Goal: Task Accomplishment & Management: Manage account settings

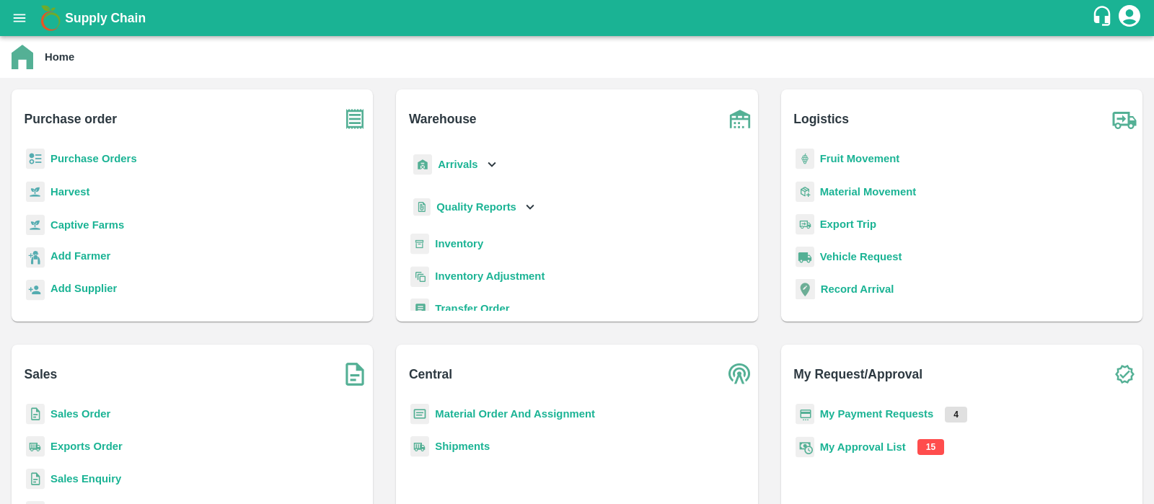
click at [886, 446] on b "My Approval List" at bounding box center [863, 447] width 86 height 12
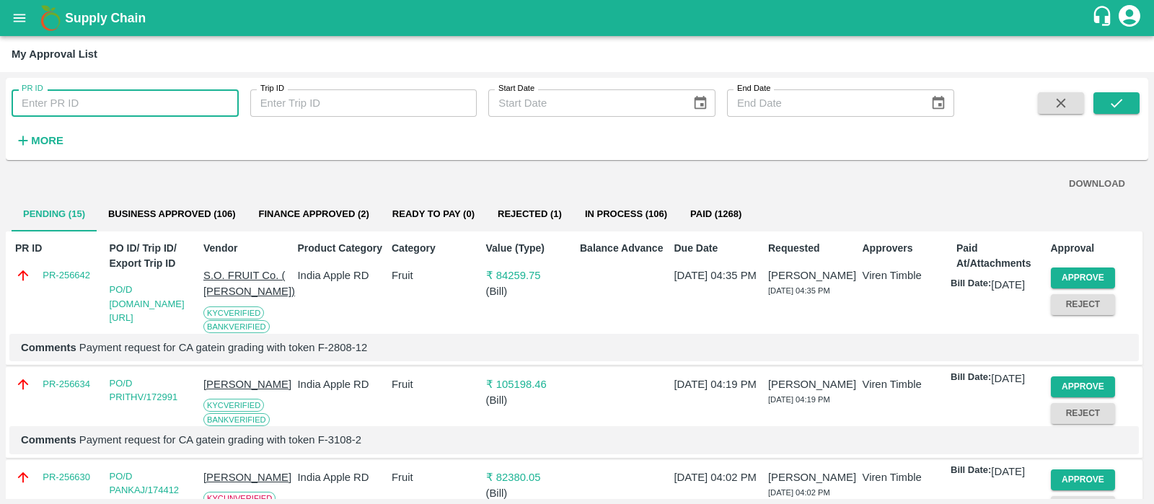
click at [63, 104] on input "PR ID" at bounding box center [125, 102] width 227 height 27
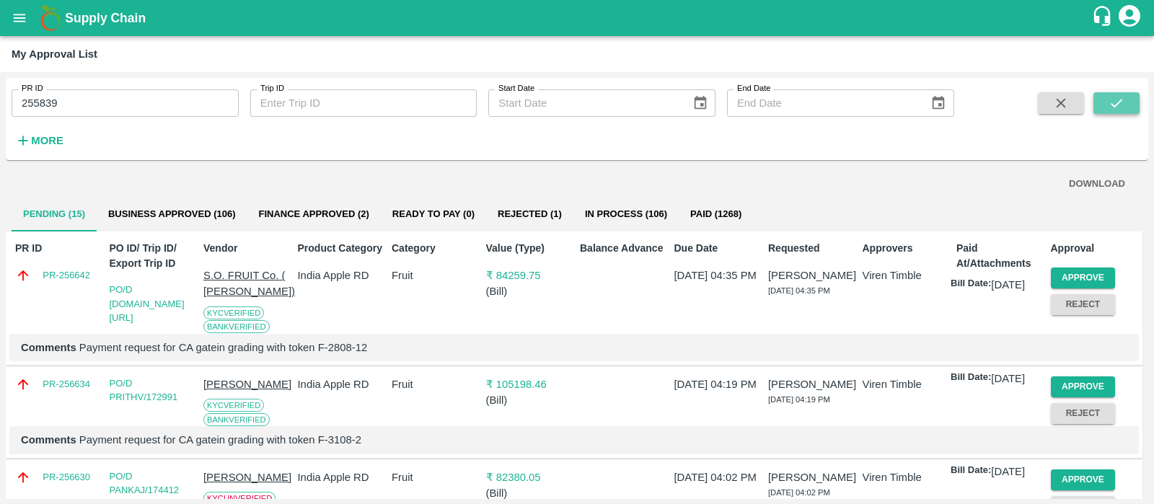
click at [1118, 102] on icon "submit" at bounding box center [1116, 103] width 16 height 16
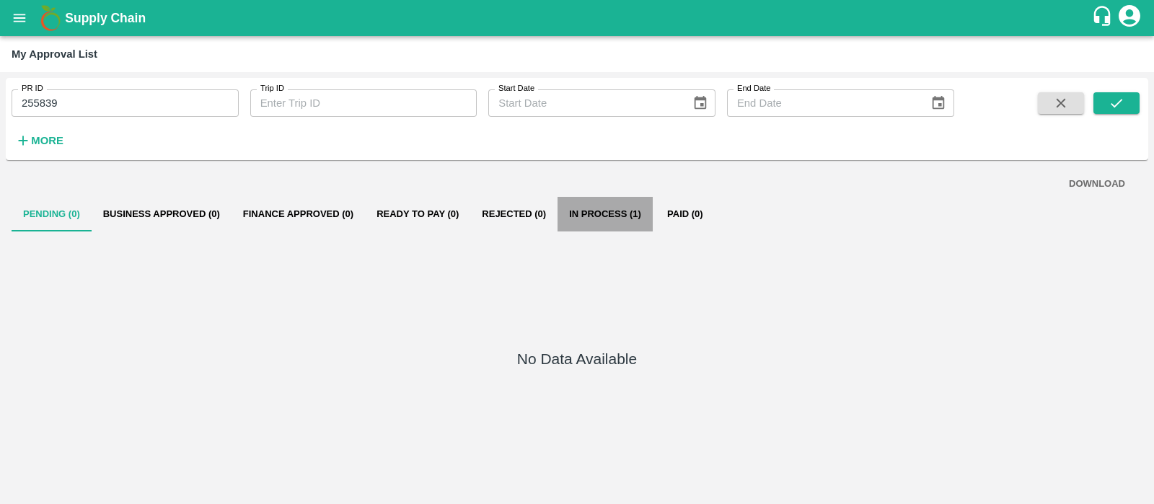
click at [624, 216] on button "In Process (1)" at bounding box center [604, 214] width 95 height 35
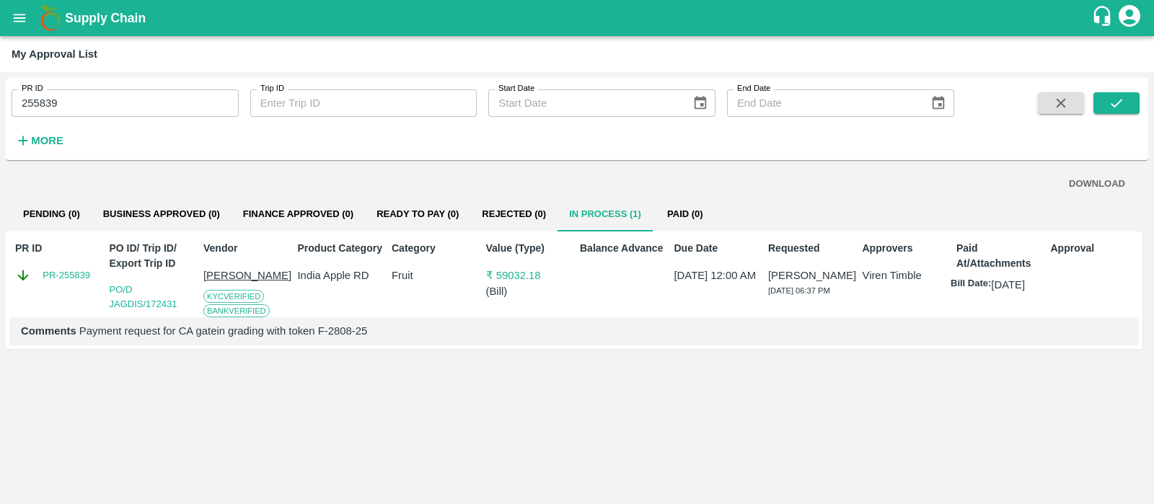
click at [873, 398] on div "DOWNLOAD Pending (0) Business Approved (0) Finance Approved (0) Ready To Pay (0…" at bounding box center [577, 332] width 1142 height 332
click at [159, 101] on input "255839" at bounding box center [125, 102] width 227 height 27
click at [1114, 102] on icon "submit" at bounding box center [1116, 103] width 16 height 16
click at [87, 105] on input "255840" at bounding box center [125, 102] width 227 height 27
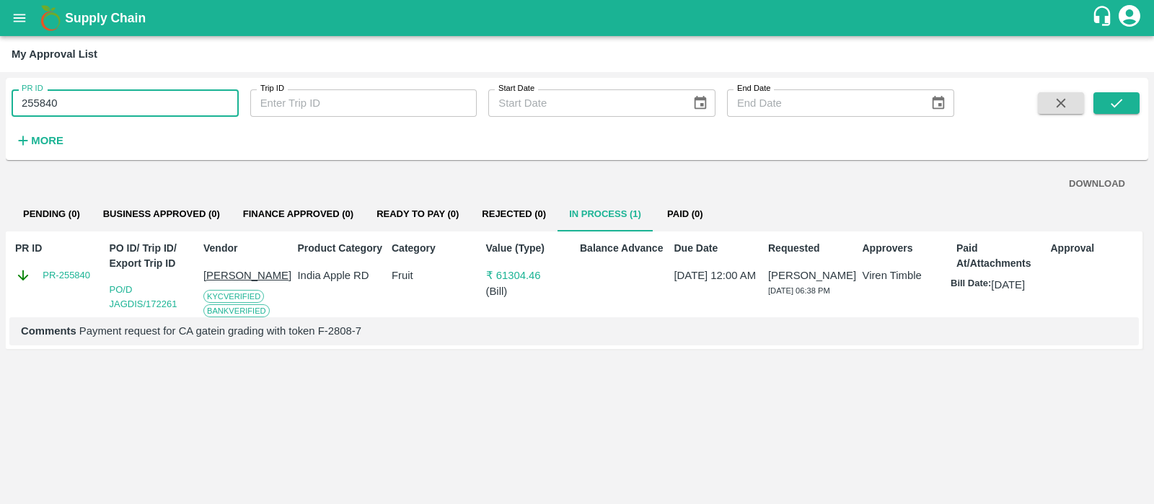
type input "255840"
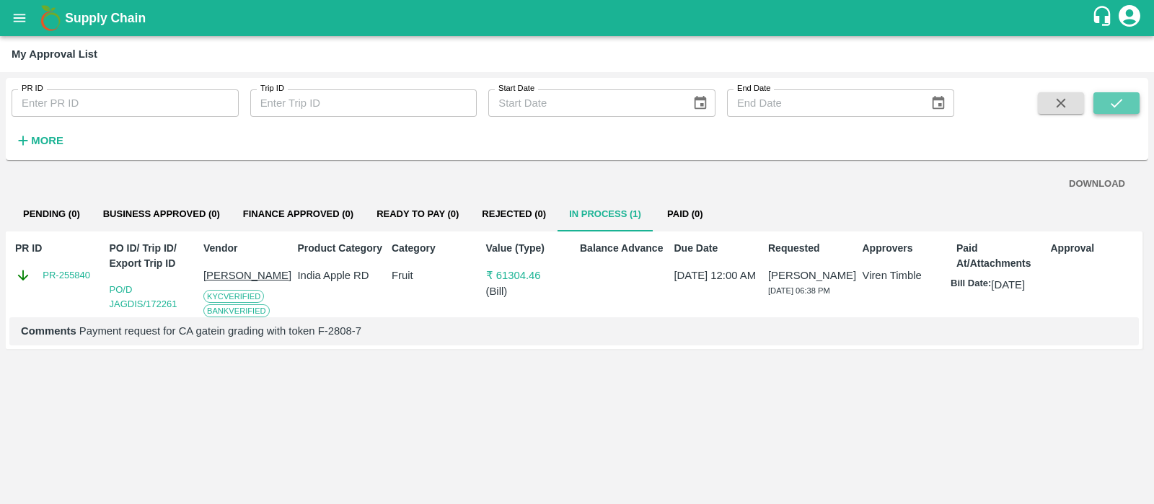
click at [1113, 96] on icon "submit" at bounding box center [1116, 103] width 16 height 16
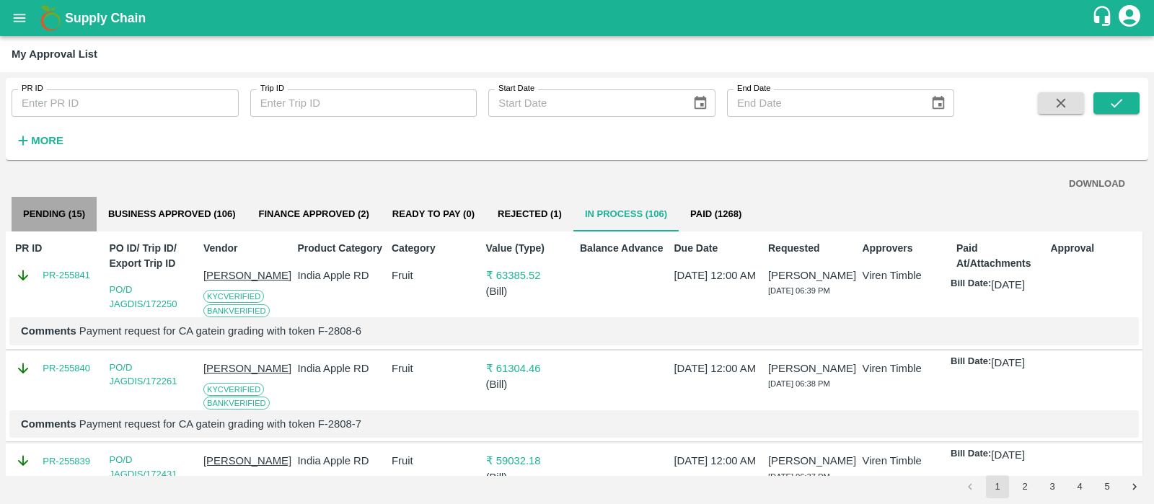
click at [61, 213] on button "Pending (15)" at bounding box center [54, 214] width 85 height 35
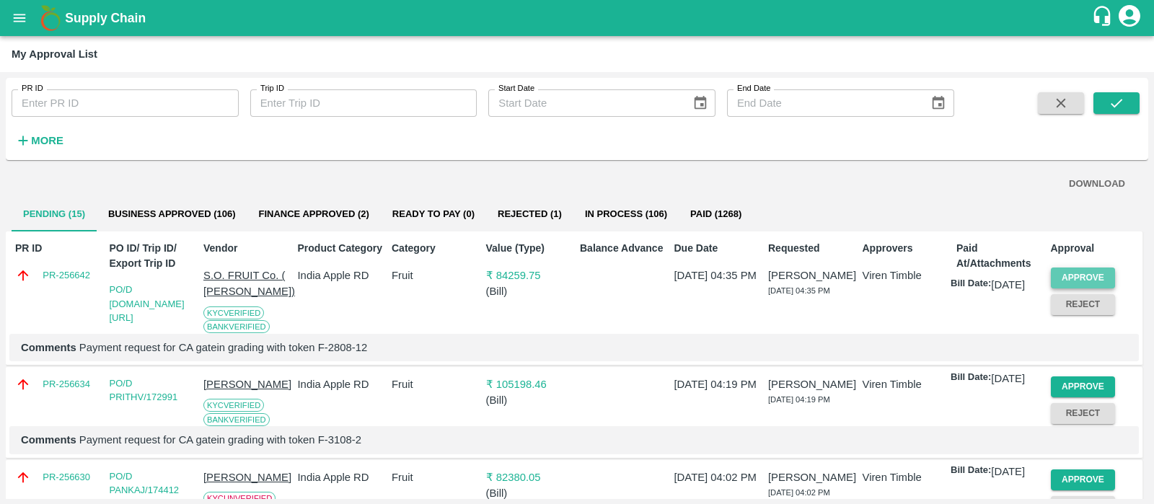
click at [1092, 273] on button "Approve" at bounding box center [1083, 278] width 65 height 21
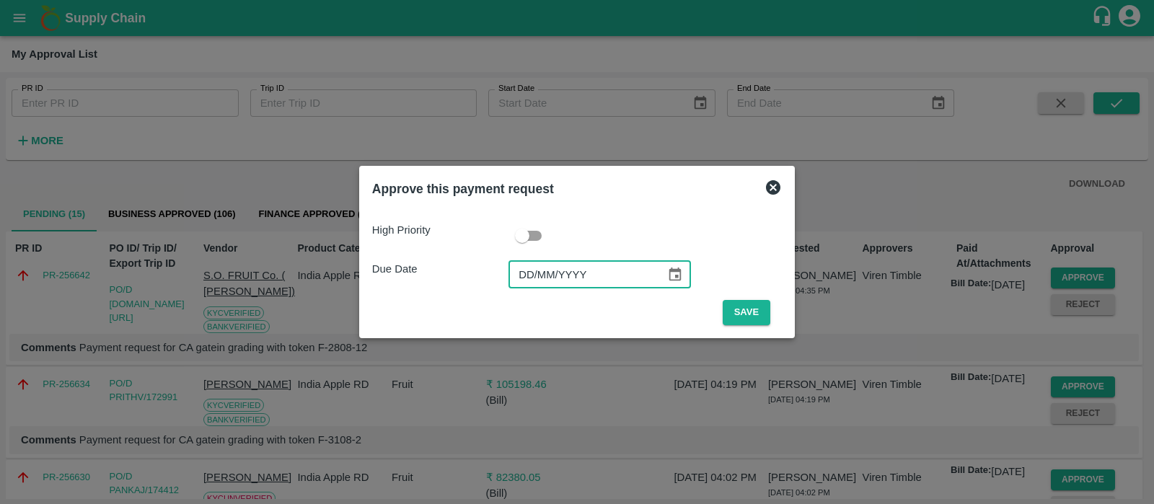
click at [556, 283] on input "DD/MM/YYYY" at bounding box center [581, 274] width 147 height 27
type input "[DATE]"
click at [530, 232] on input "checkbox" at bounding box center [522, 235] width 82 height 27
click at [523, 237] on input "checkbox" at bounding box center [536, 235] width 82 height 27
click at [534, 239] on input "checkbox" at bounding box center [522, 235] width 82 height 27
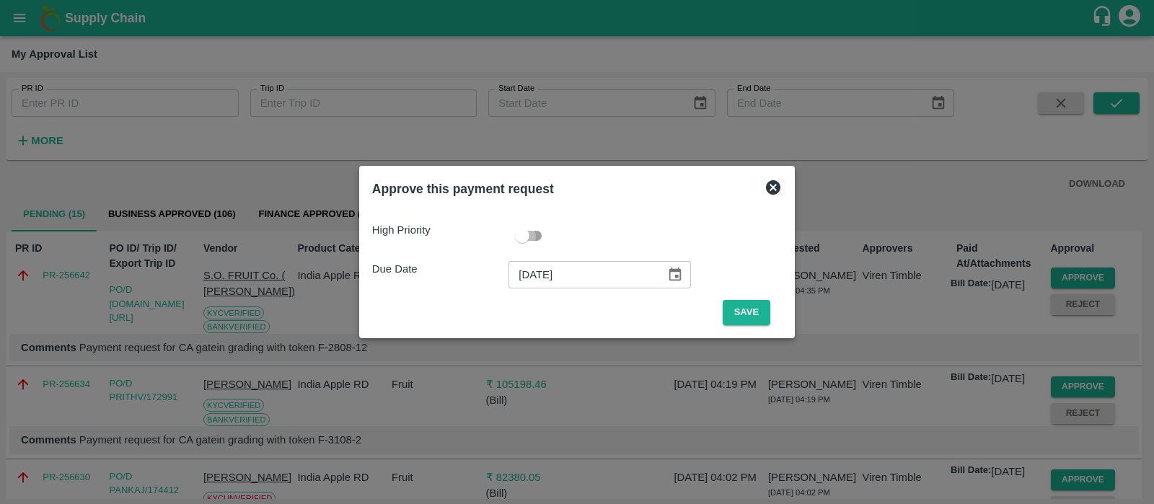
checkbox input "true"
click at [741, 314] on button "Save" at bounding box center [746, 312] width 48 height 25
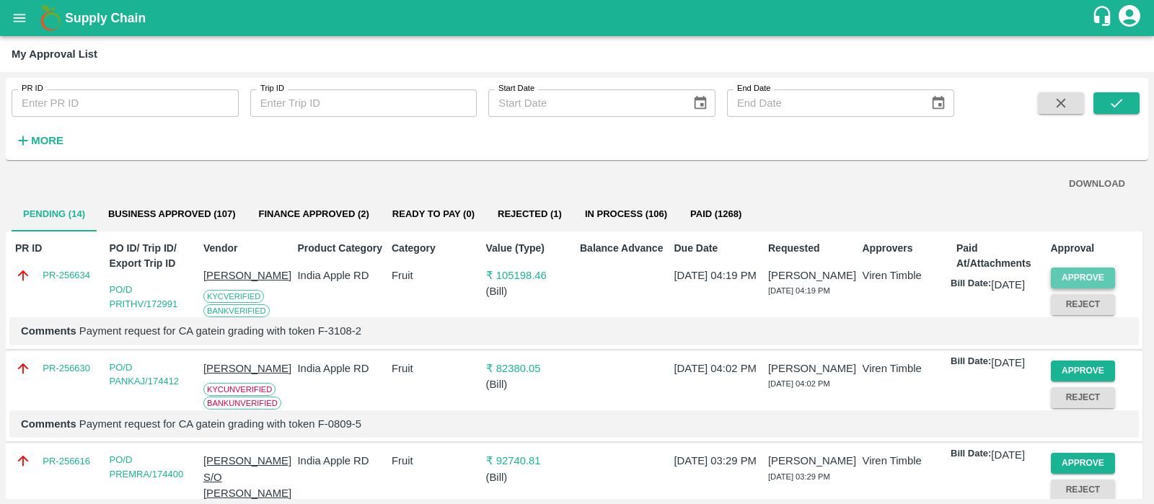
click at [1082, 272] on button "Approve" at bounding box center [1083, 278] width 65 height 21
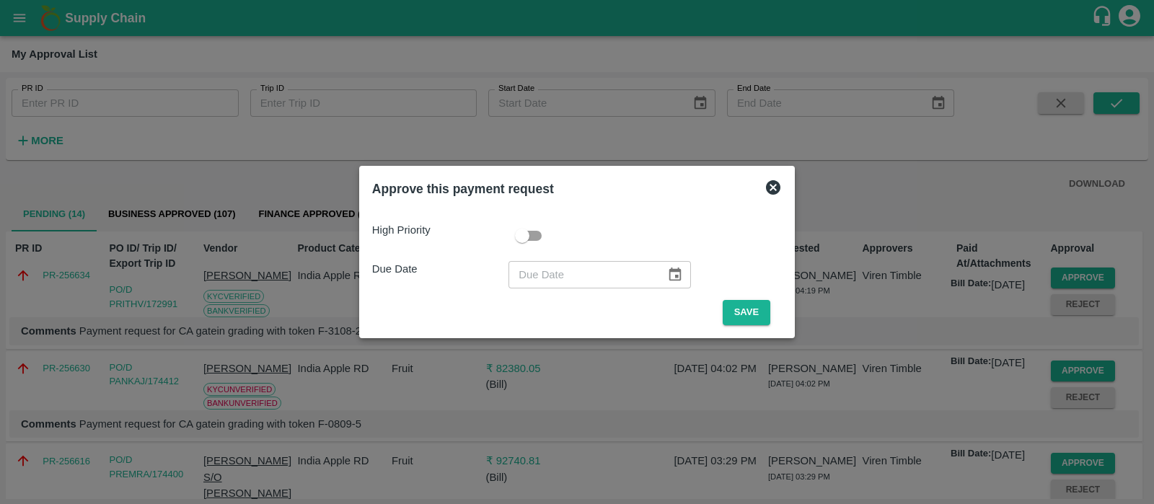
click at [530, 234] on input "checkbox" at bounding box center [522, 235] width 82 height 27
checkbox input "true"
click at [529, 267] on input "DD/MM/YYYY" at bounding box center [581, 274] width 147 height 27
type input "[DATE]"
click at [732, 310] on button "Save" at bounding box center [746, 312] width 48 height 25
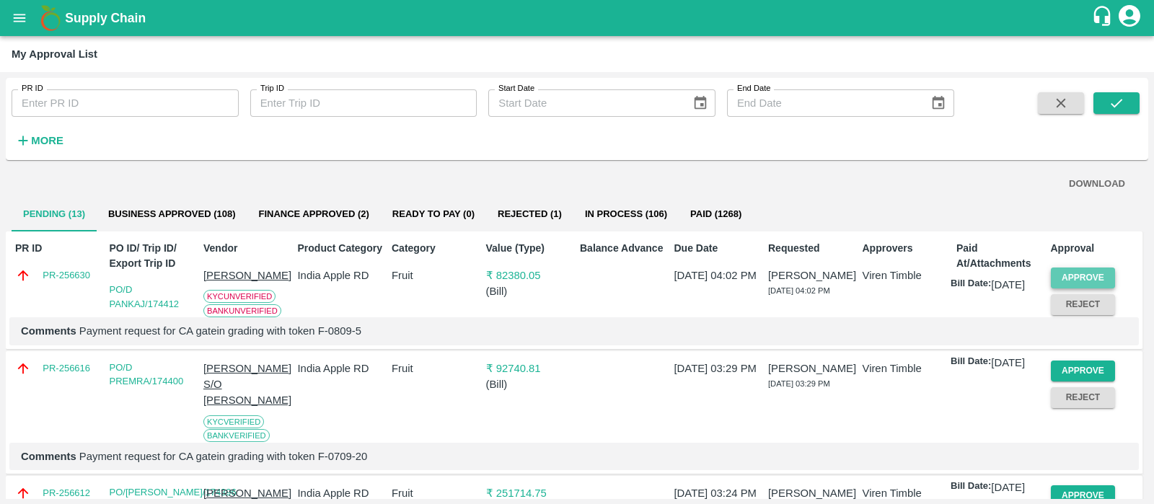
click at [1080, 279] on button "Approve" at bounding box center [1083, 278] width 65 height 21
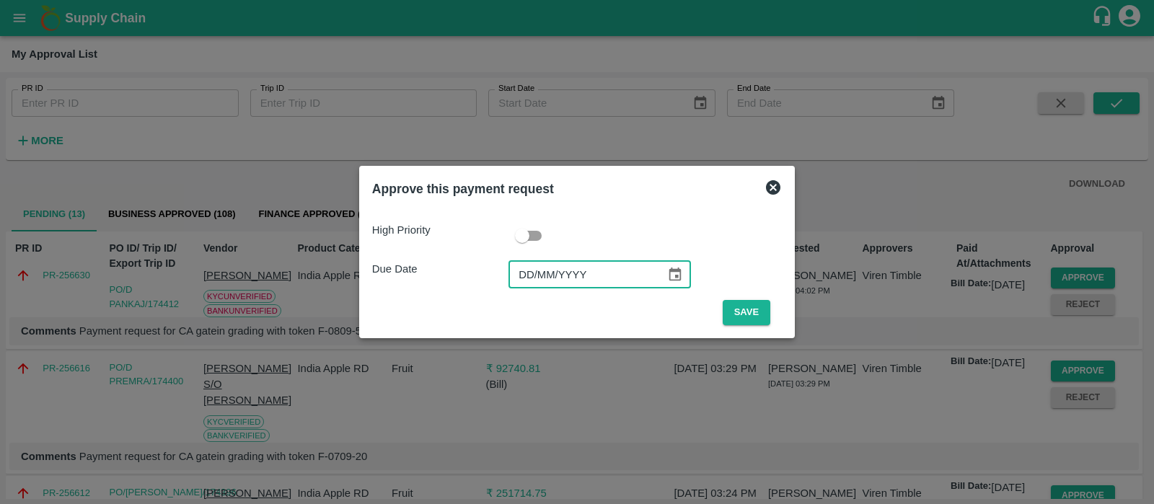
click at [523, 275] on input "DD/MM/YYYY" at bounding box center [581, 274] width 147 height 27
type input "[DATE]"
click at [744, 308] on button "Save" at bounding box center [746, 312] width 48 height 25
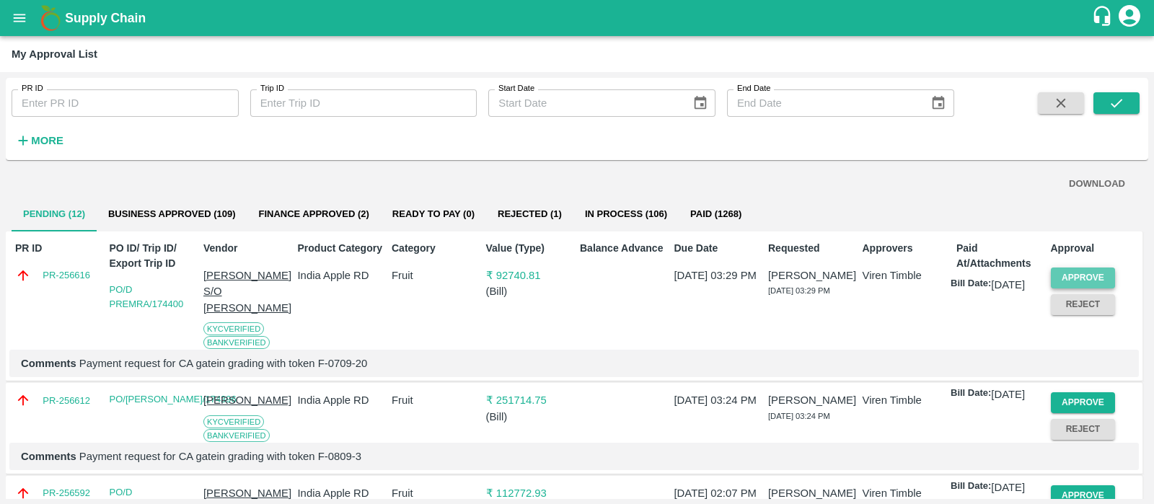
click at [1071, 281] on button "Approve" at bounding box center [1083, 278] width 65 height 21
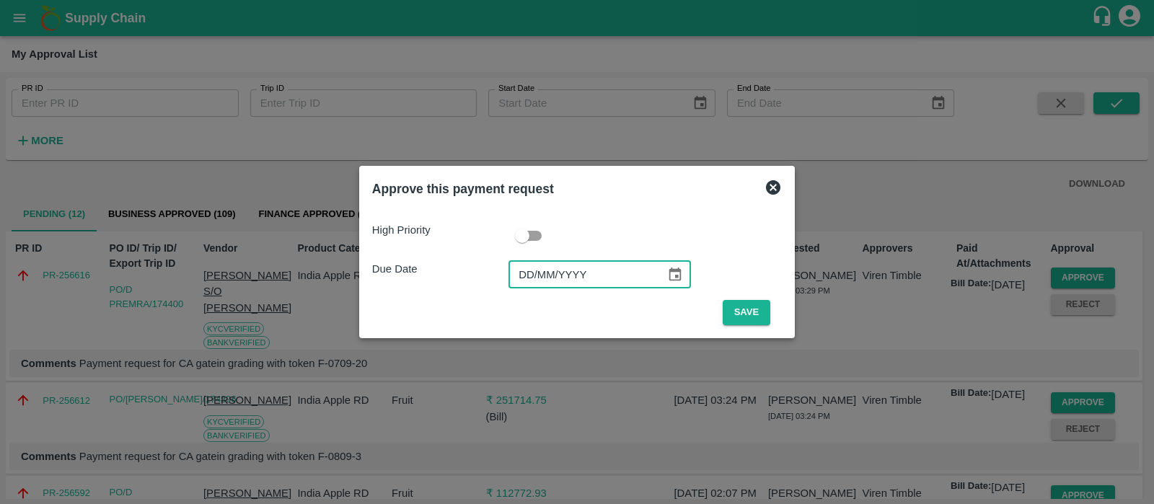
click at [512, 275] on input "DD/MM/YYYY" at bounding box center [581, 274] width 147 height 27
type input "[DATE]"
click at [753, 304] on button "Save" at bounding box center [746, 312] width 48 height 25
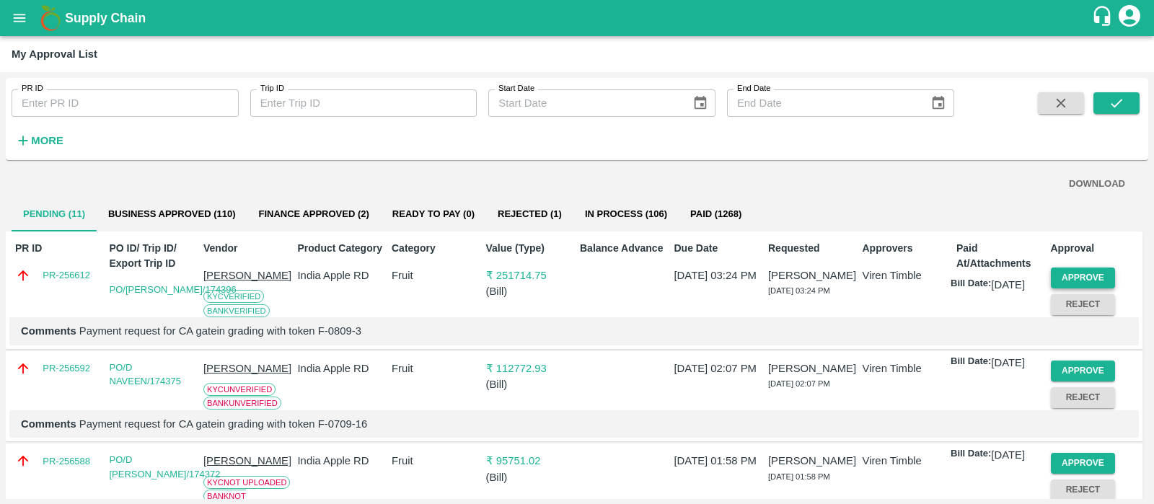
click at [1085, 269] on button "Approve" at bounding box center [1083, 278] width 65 height 21
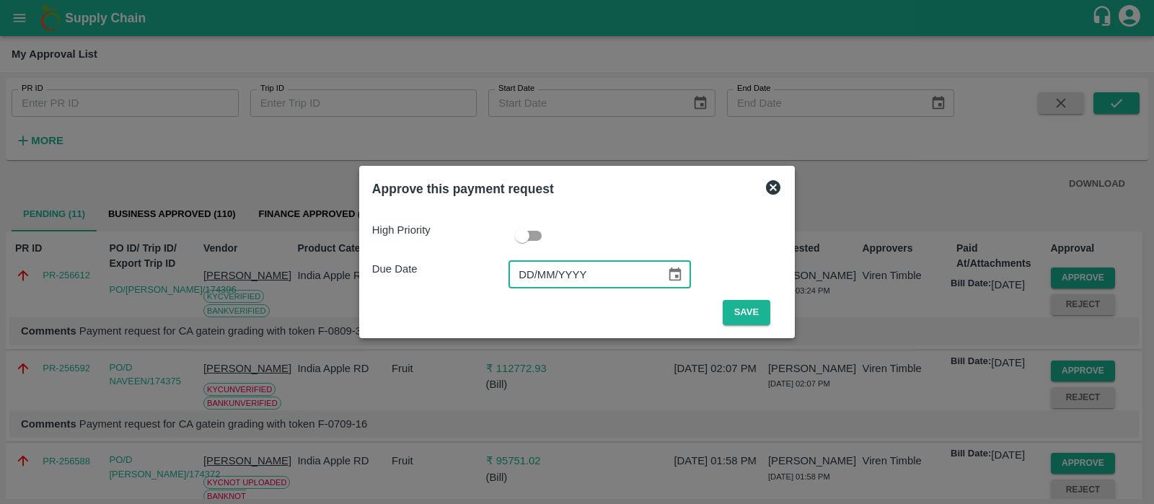
click at [529, 279] on input "DD/MM/YYYY" at bounding box center [581, 274] width 147 height 27
type input "[DATE]"
click at [744, 311] on button "Save" at bounding box center [746, 312] width 48 height 25
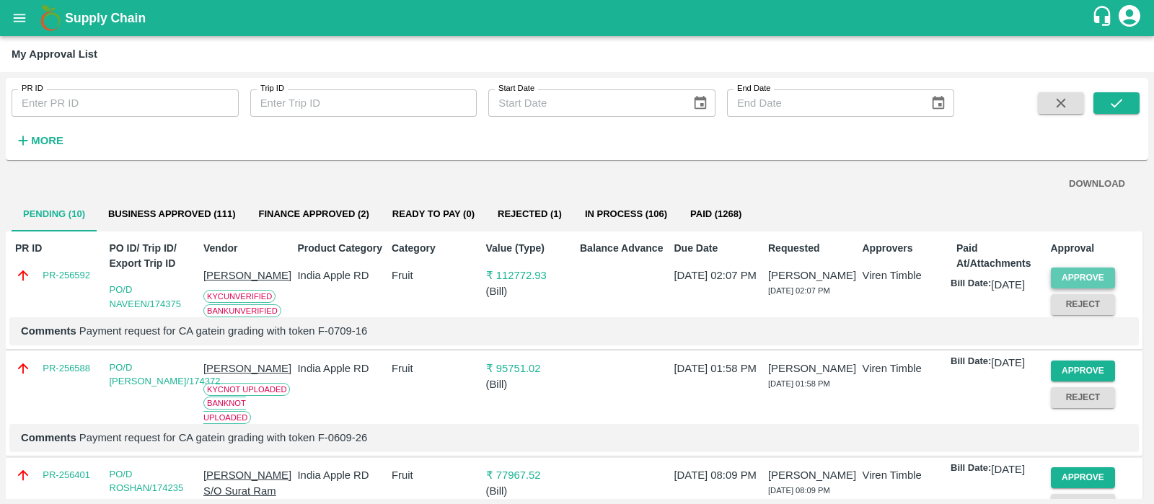
click at [1085, 275] on button "Approve" at bounding box center [1083, 278] width 65 height 21
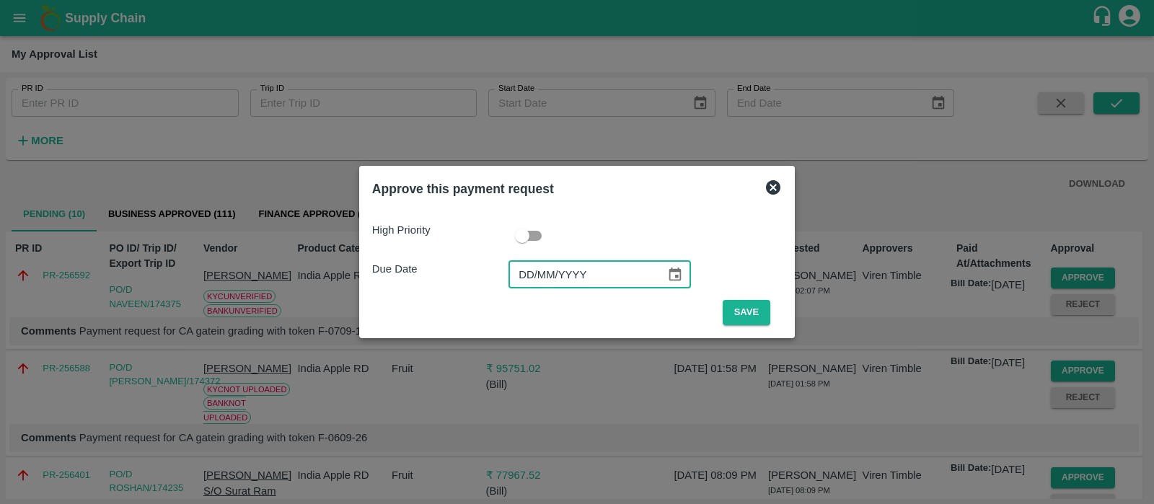
click at [528, 272] on input "DD/MM/YYYY" at bounding box center [581, 274] width 147 height 27
type input "[DATE]"
click at [735, 310] on button "Save" at bounding box center [746, 312] width 48 height 25
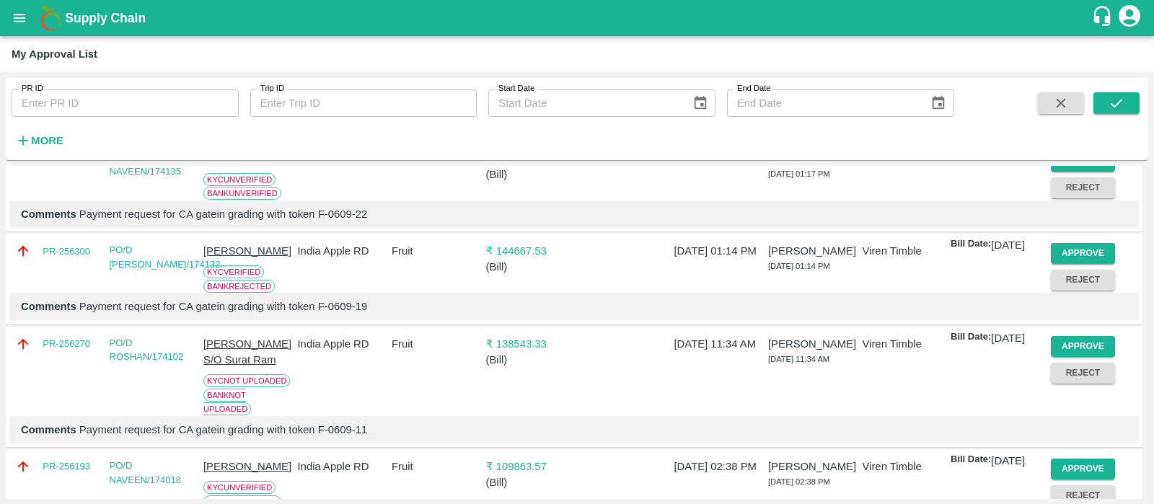
scroll to position [569, 0]
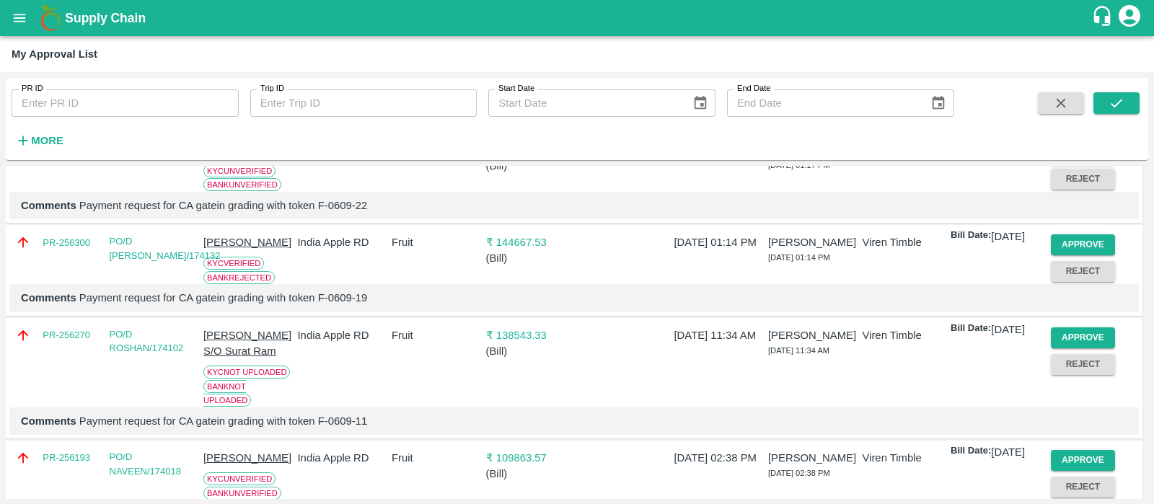
click at [1072, 163] on button "Approve" at bounding box center [1083, 152] width 65 height 21
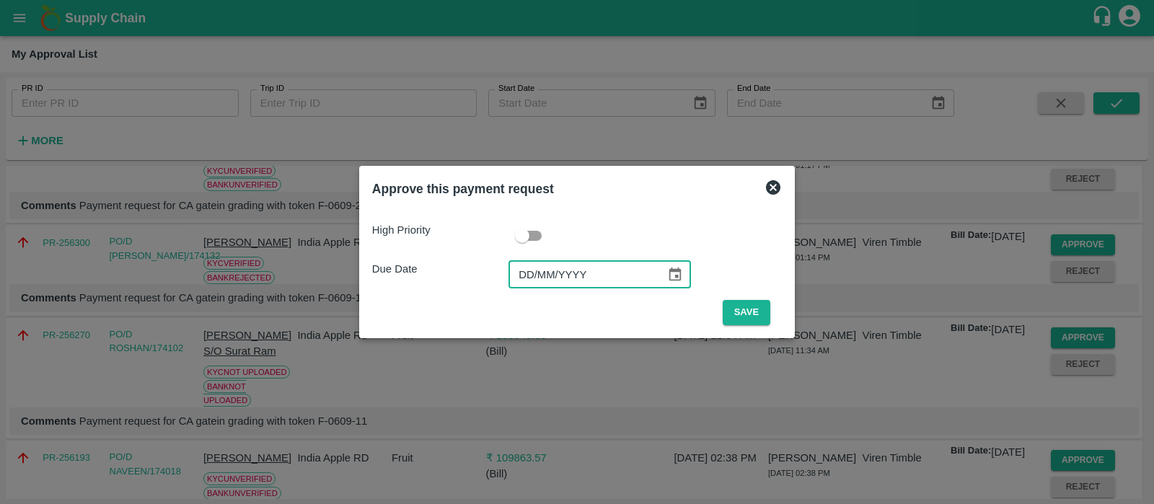
click at [532, 266] on input "DD/MM/YYYY" at bounding box center [581, 274] width 147 height 27
type input "[DATE]"
click at [741, 311] on button "Save" at bounding box center [746, 312] width 48 height 25
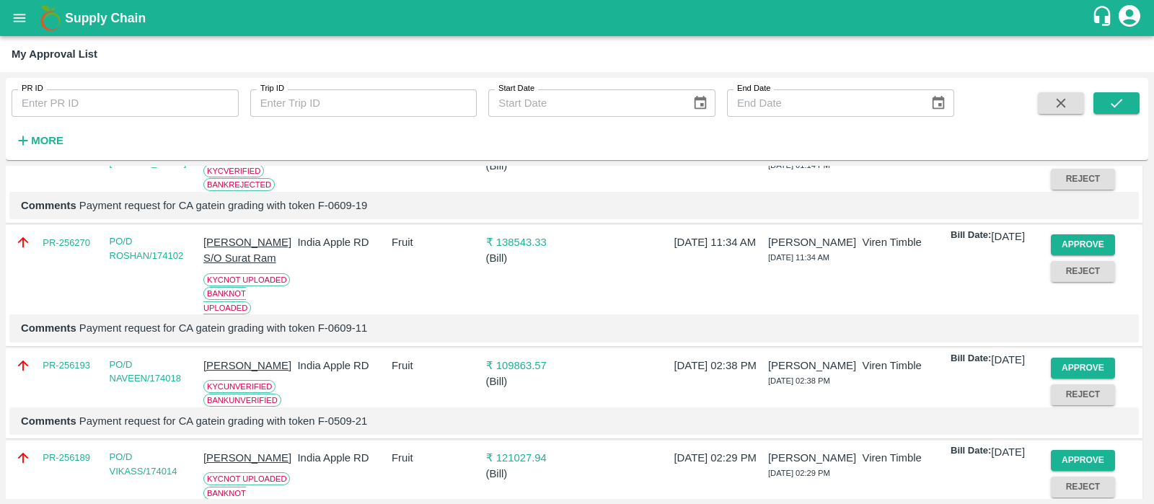
scroll to position [0, 0]
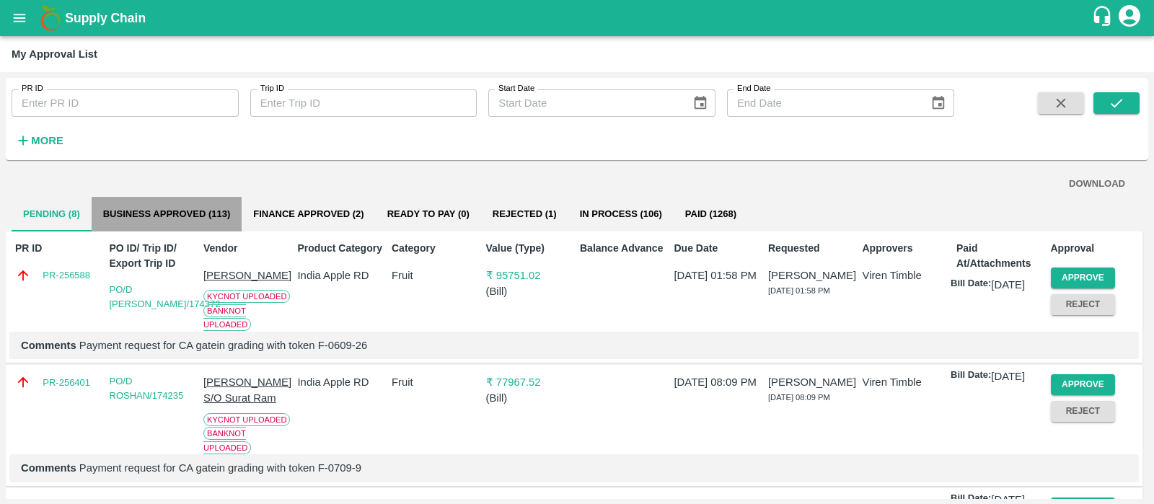
click at [195, 213] on button "Business Approved (113)" at bounding box center [167, 214] width 151 height 35
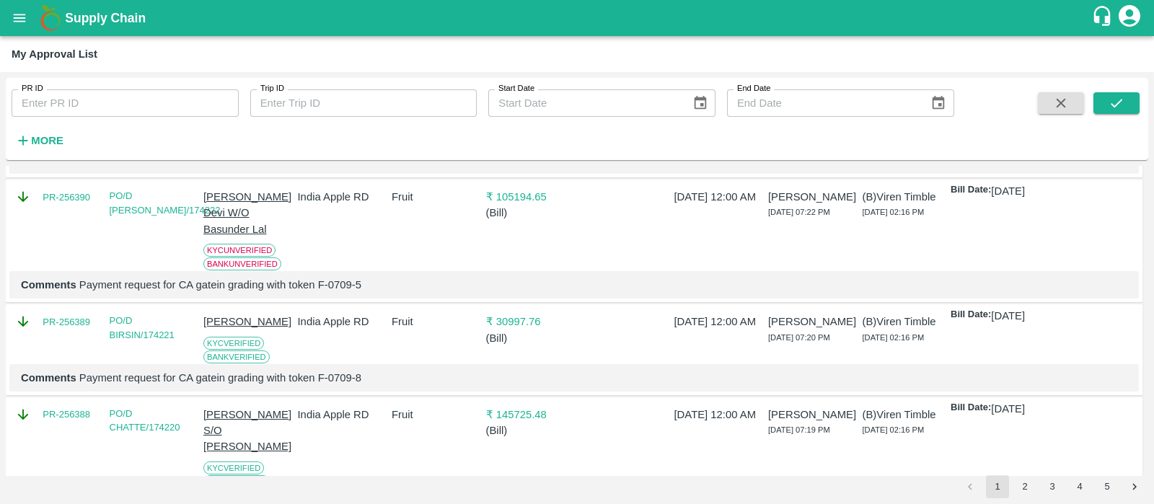
scroll to position [2340, 0]
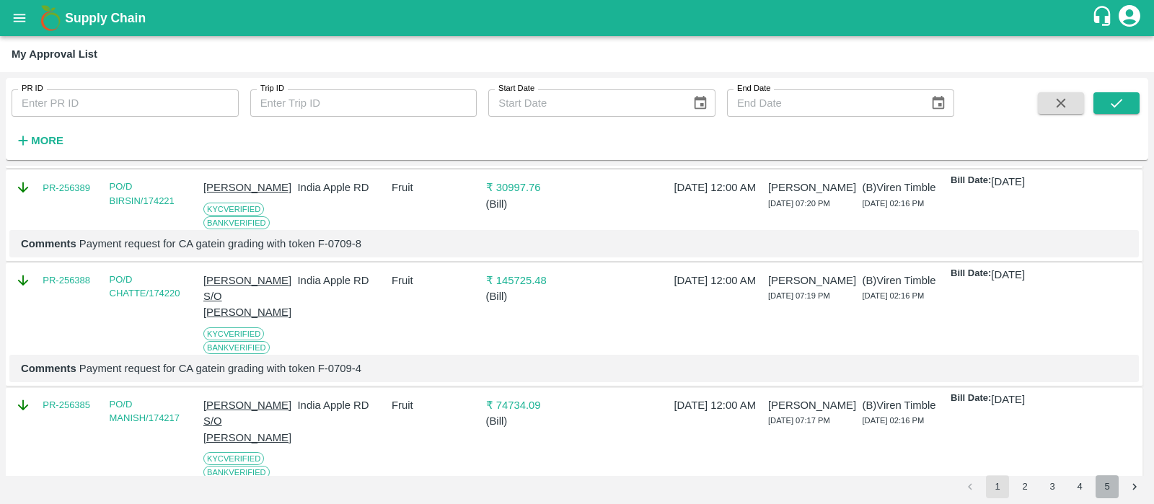
click at [1110, 492] on button "5" at bounding box center [1106, 486] width 23 height 23
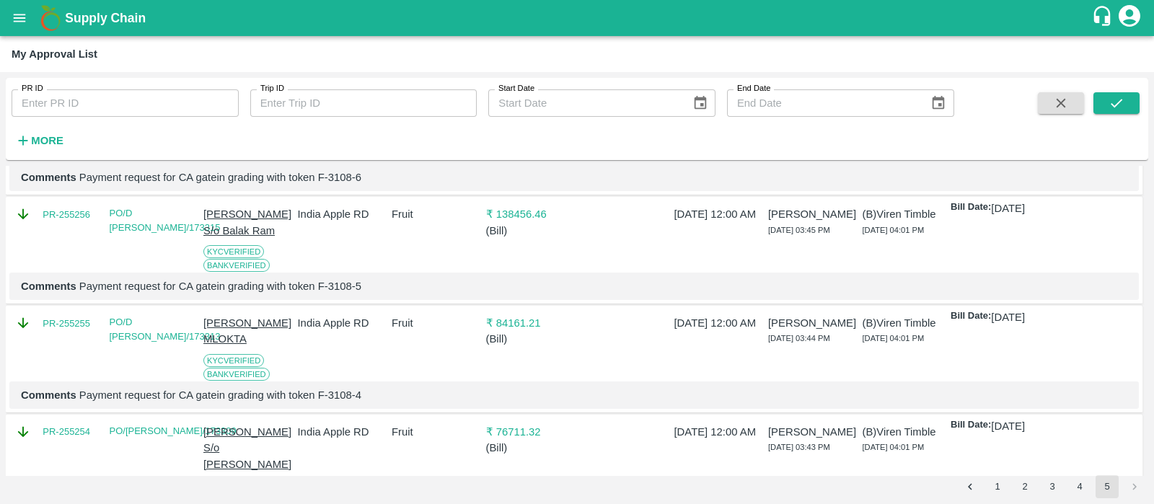
scroll to position [0, 0]
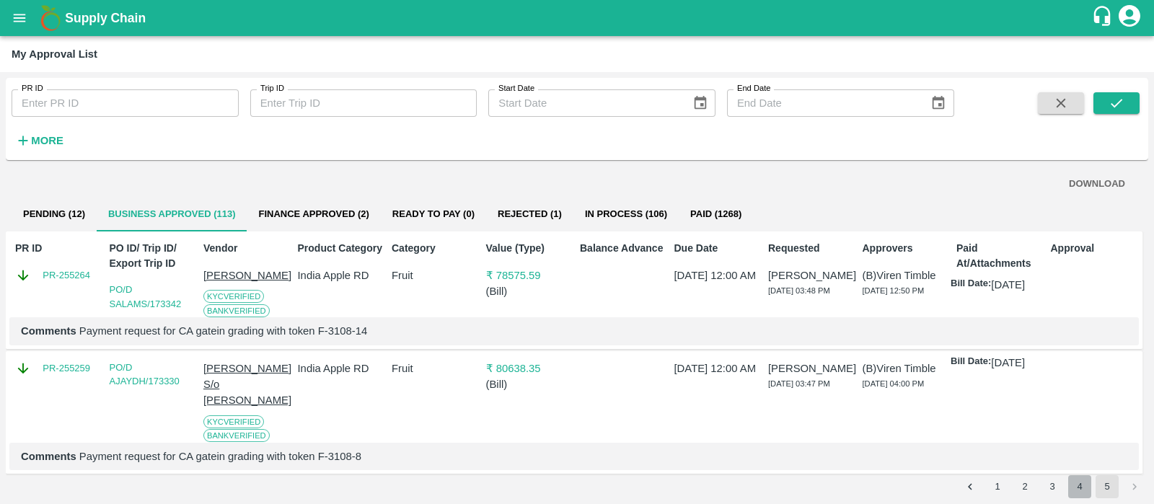
click at [1076, 481] on button "4" at bounding box center [1079, 486] width 23 height 23
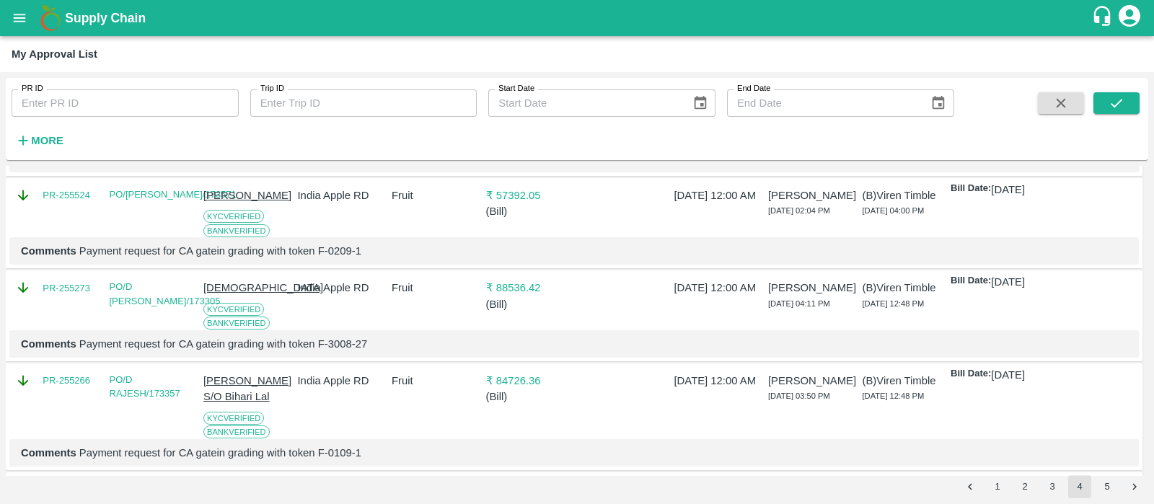
scroll to position [2372, 0]
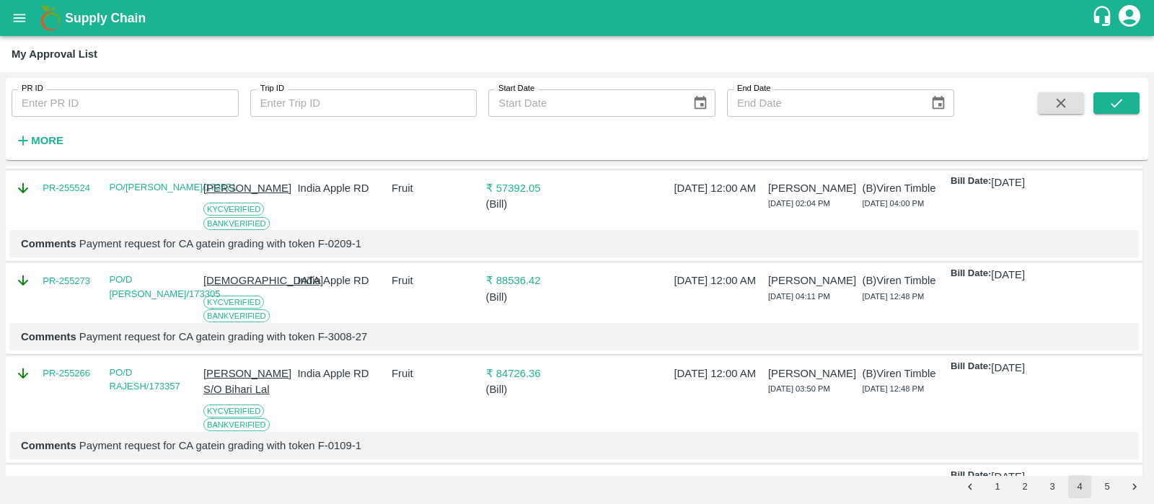
click at [743, 267] on div "[DATE] 12:00 AM" at bounding box center [715, 295] width 94 height 56
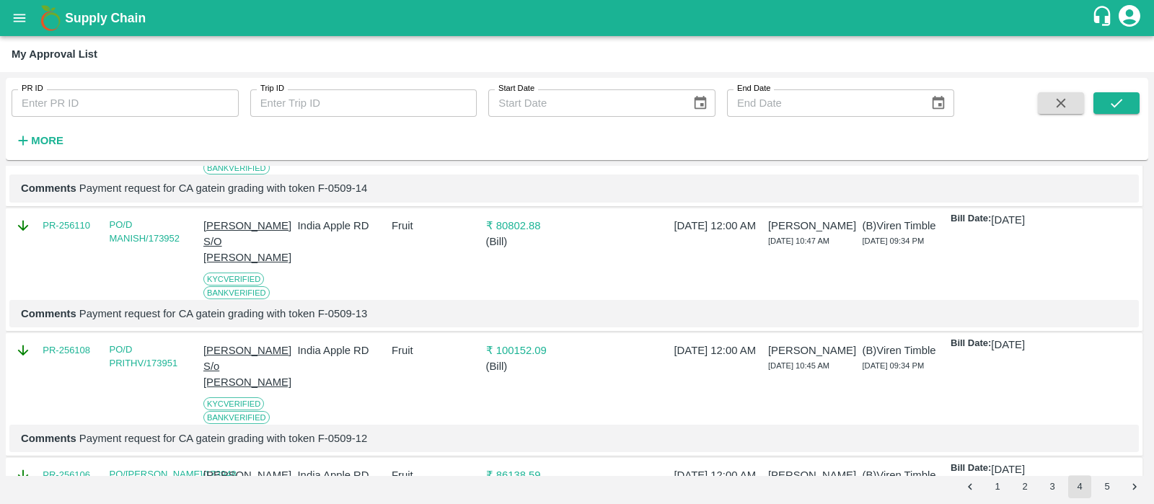
scroll to position [0, 0]
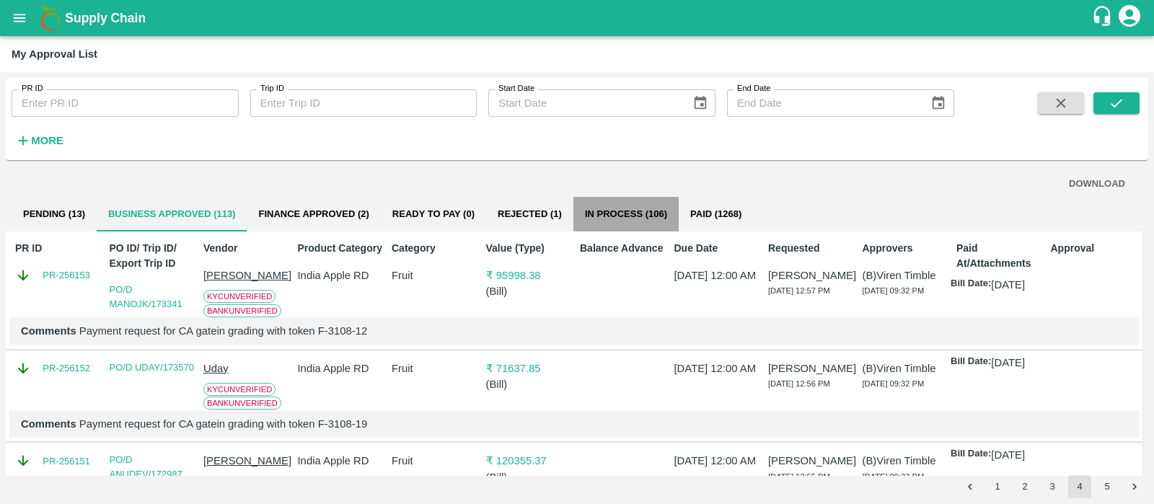
click at [647, 217] on button "In Process (106)" at bounding box center [625, 214] width 105 height 35
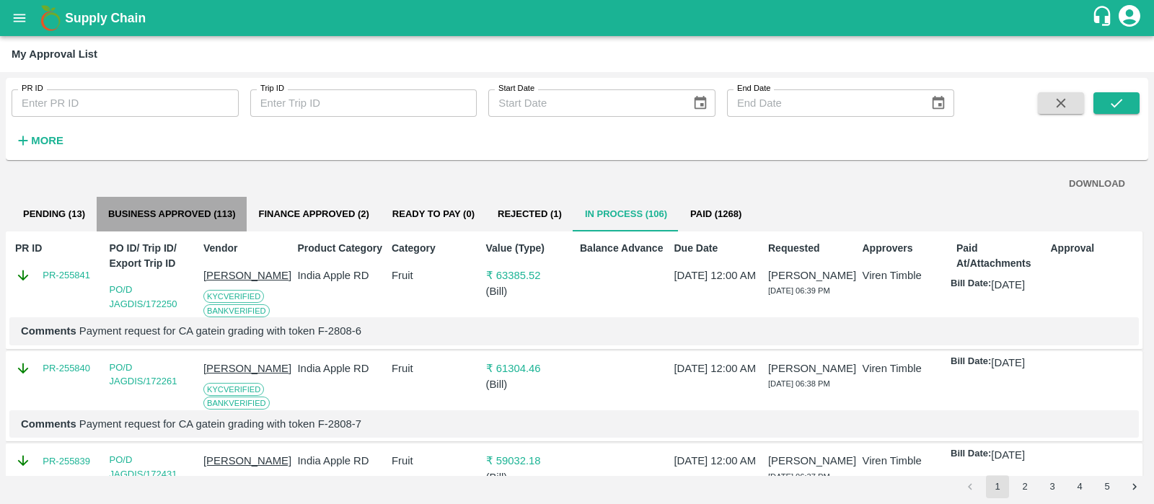
click at [179, 228] on button "Business Approved (113)" at bounding box center [172, 214] width 151 height 35
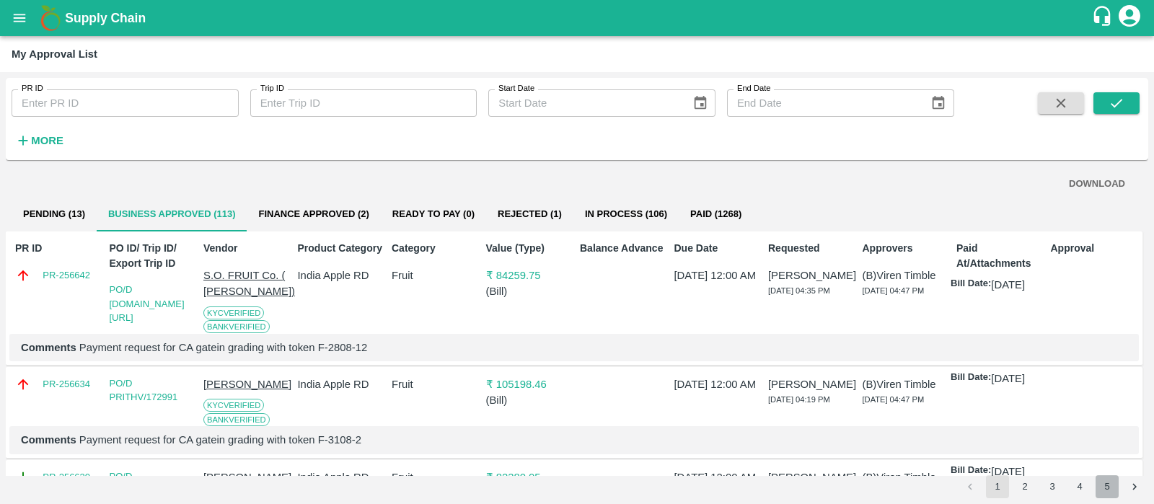
click at [1103, 485] on button "5" at bounding box center [1106, 486] width 23 height 23
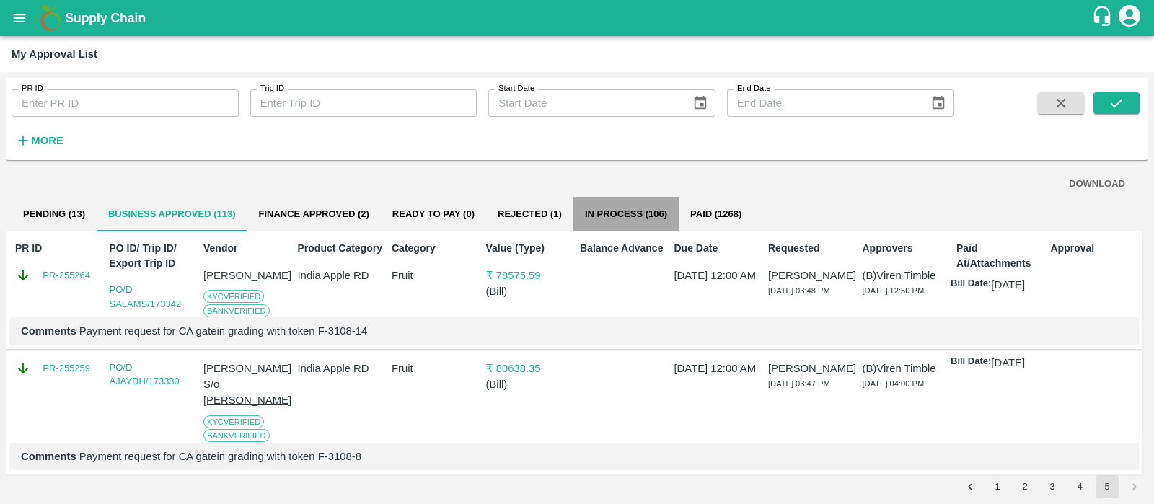
click at [619, 216] on button "In Process (106)" at bounding box center [625, 214] width 105 height 35
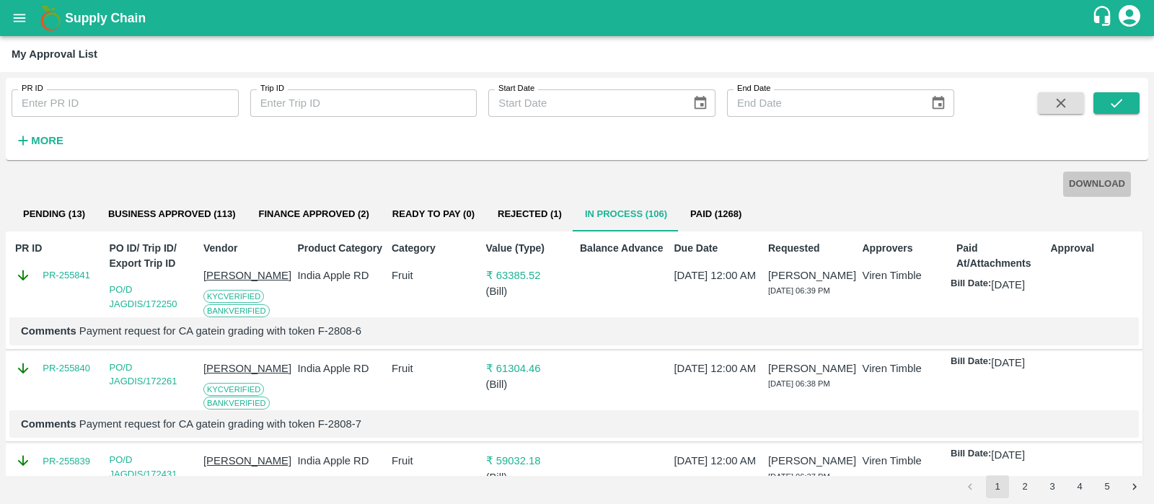
click at [1085, 193] on button "DOWNLOAD" at bounding box center [1097, 184] width 68 height 25
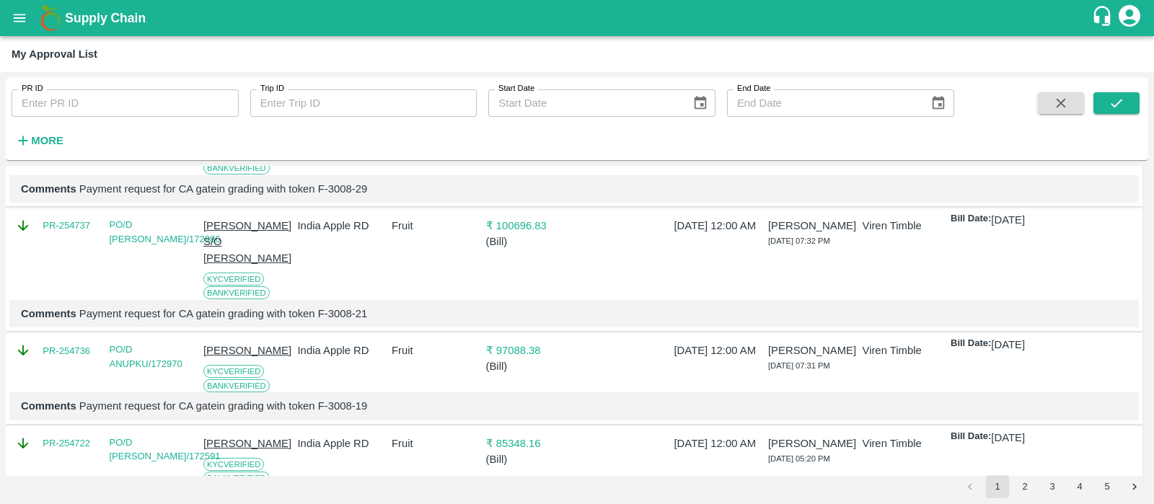
scroll to position [1335, 0]
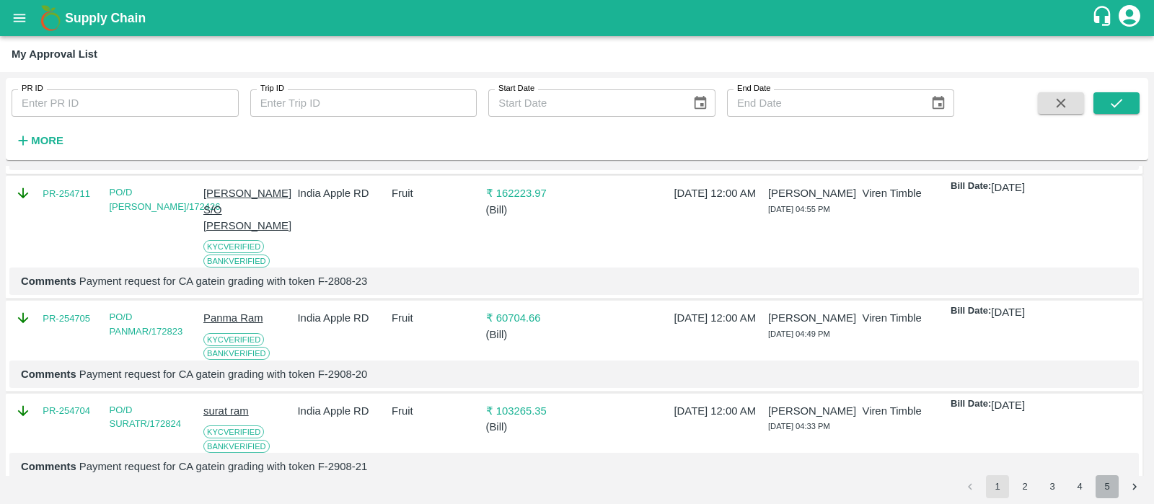
click at [1102, 483] on button "5" at bounding box center [1106, 486] width 23 height 23
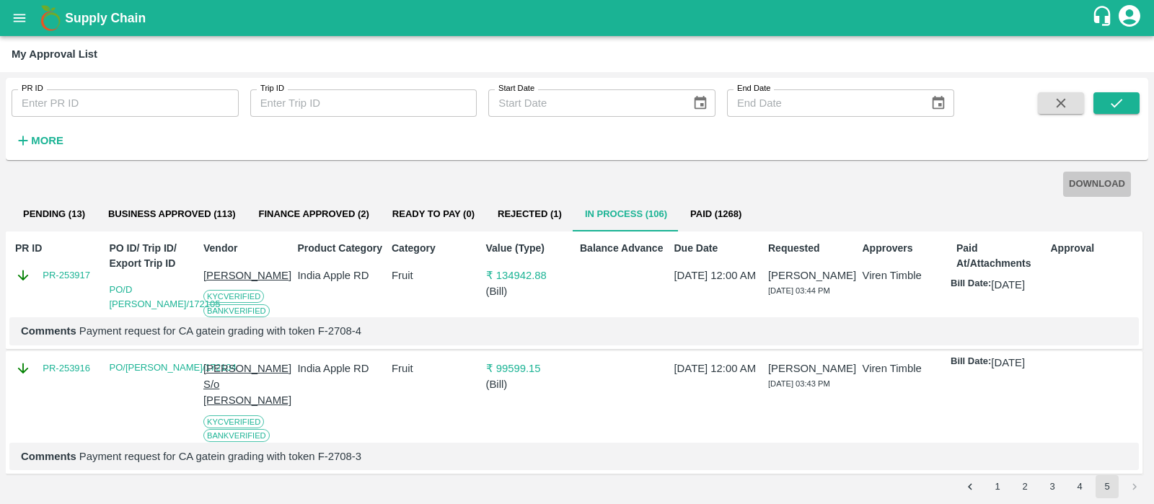
click at [1079, 181] on button "DOWNLOAD" at bounding box center [1097, 184] width 68 height 25
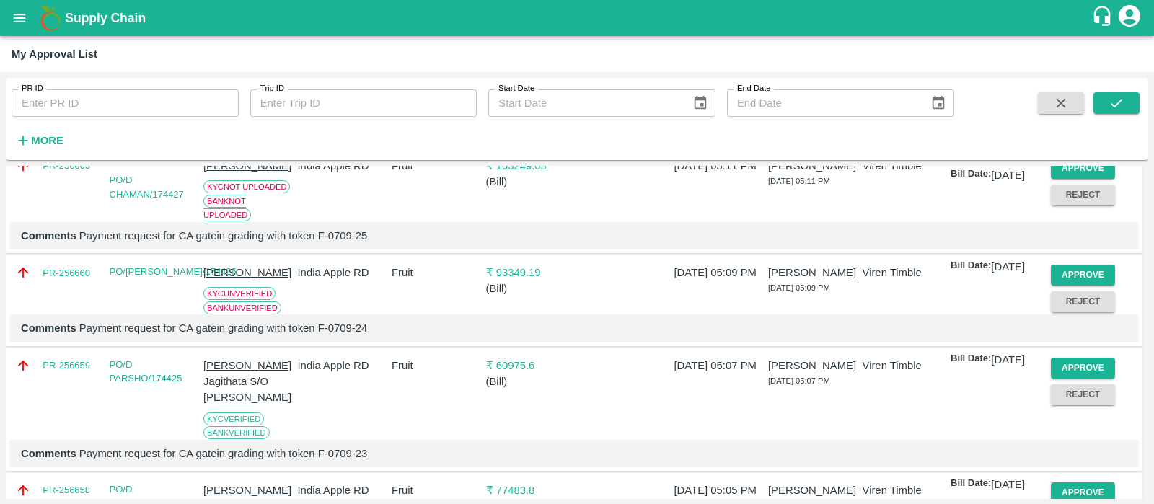
scroll to position [112, 0]
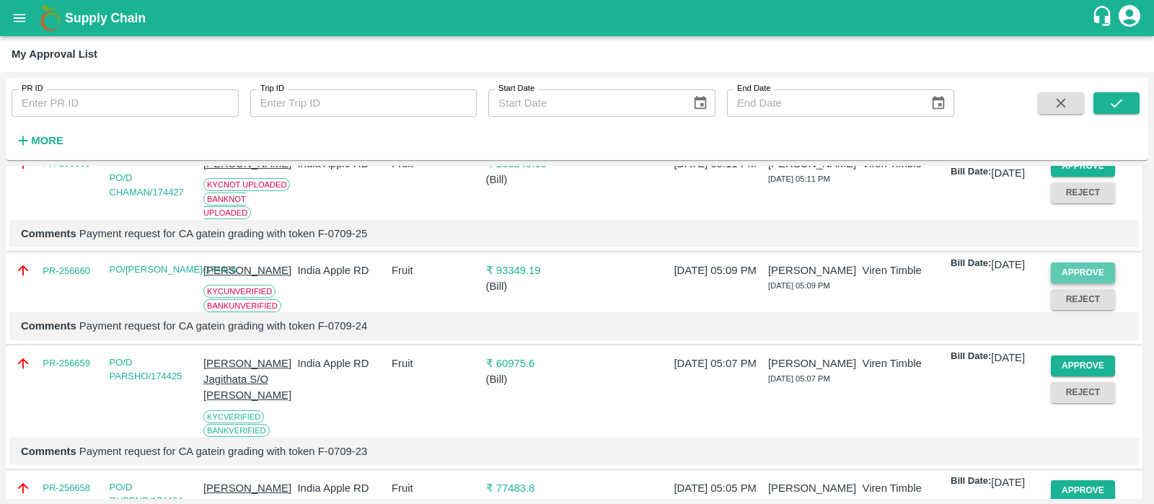
click at [1093, 283] on button "Approve" at bounding box center [1083, 272] width 65 height 21
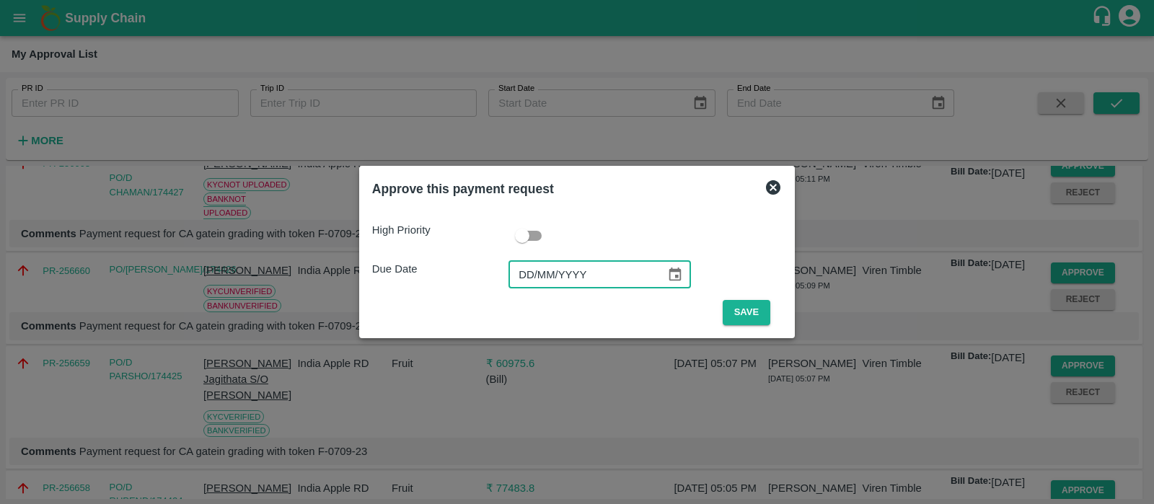
click at [526, 272] on input "DD/MM/YYYY" at bounding box center [581, 274] width 147 height 27
type input "[DATE]"
click at [753, 312] on button "Save" at bounding box center [746, 312] width 48 height 25
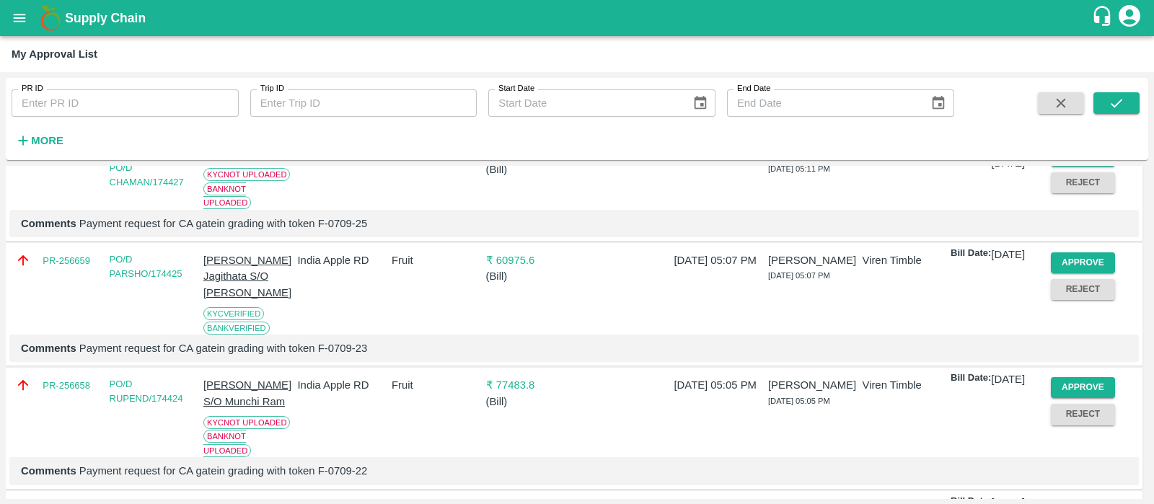
scroll to position [136, 0]
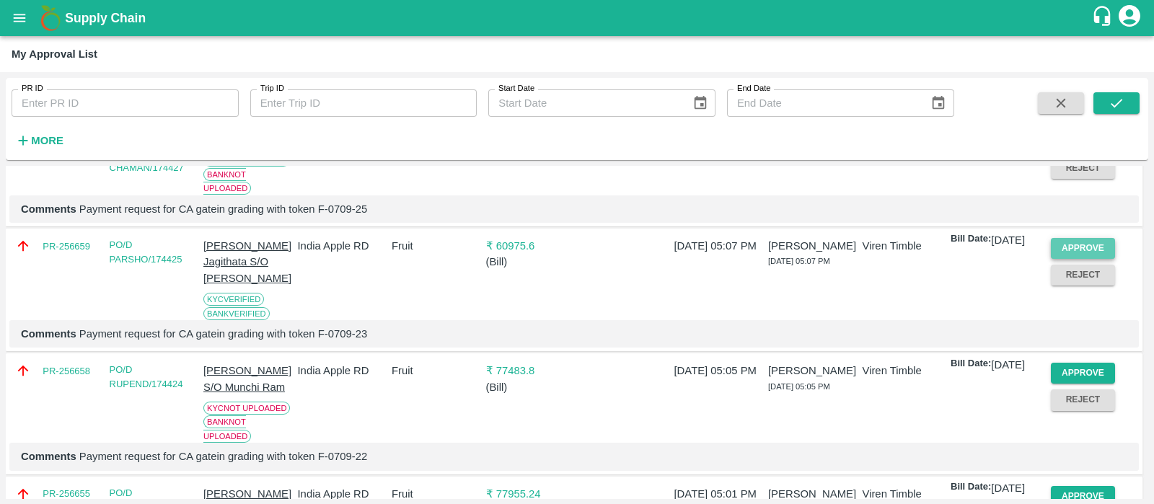
click at [1088, 259] on button "Approve" at bounding box center [1083, 248] width 65 height 21
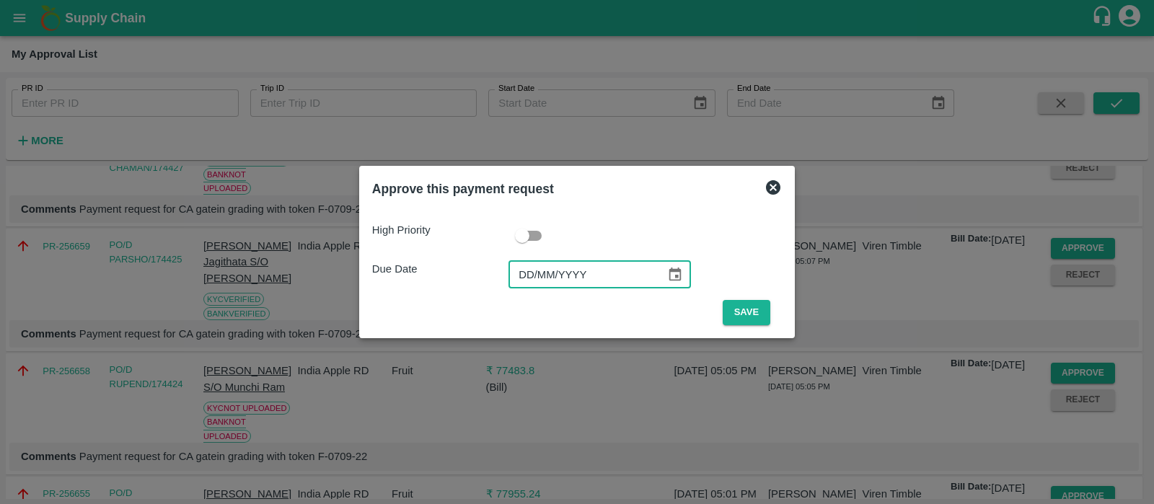
click at [535, 286] on input "DD/MM/YYYY" at bounding box center [581, 274] width 147 height 27
type input "[DATE]"
click at [761, 321] on button "Save" at bounding box center [746, 312] width 48 height 25
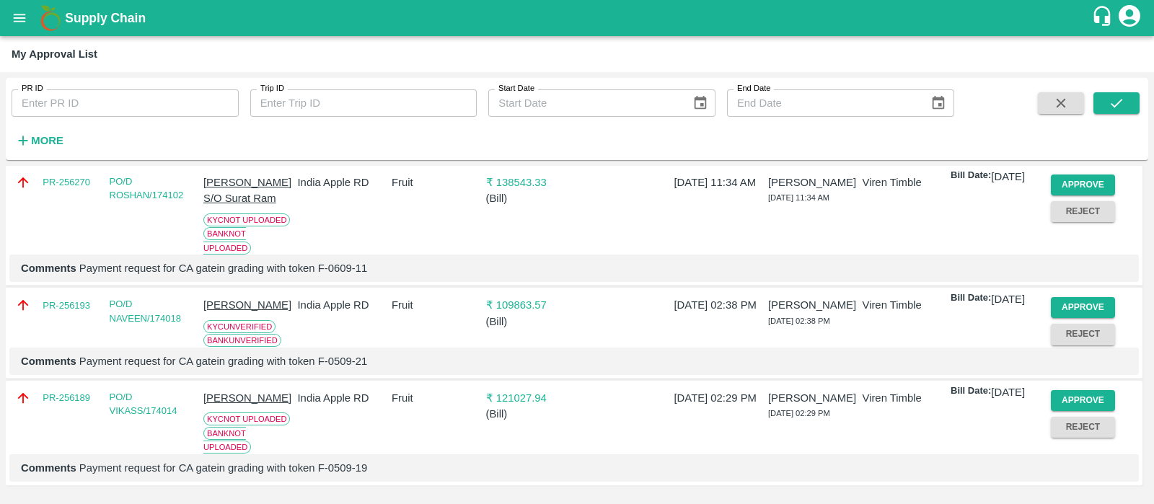
scroll to position [1125, 0]
click at [1056, 297] on button "Approve" at bounding box center [1083, 307] width 65 height 21
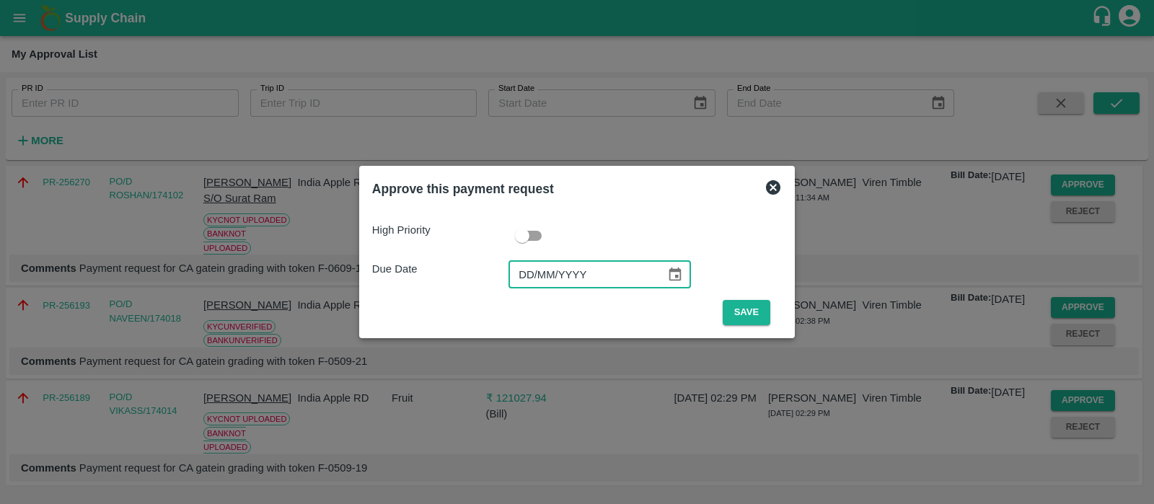
click at [521, 272] on input "DD/MM/YYYY" at bounding box center [581, 274] width 147 height 27
type input "[DATE]"
click at [751, 309] on button "Save" at bounding box center [746, 312] width 48 height 25
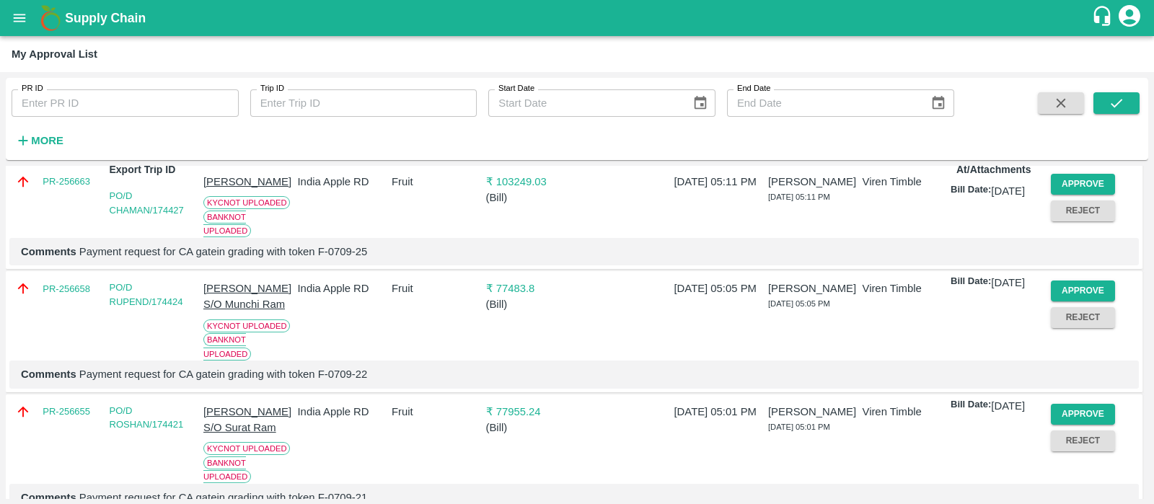
scroll to position [0, 0]
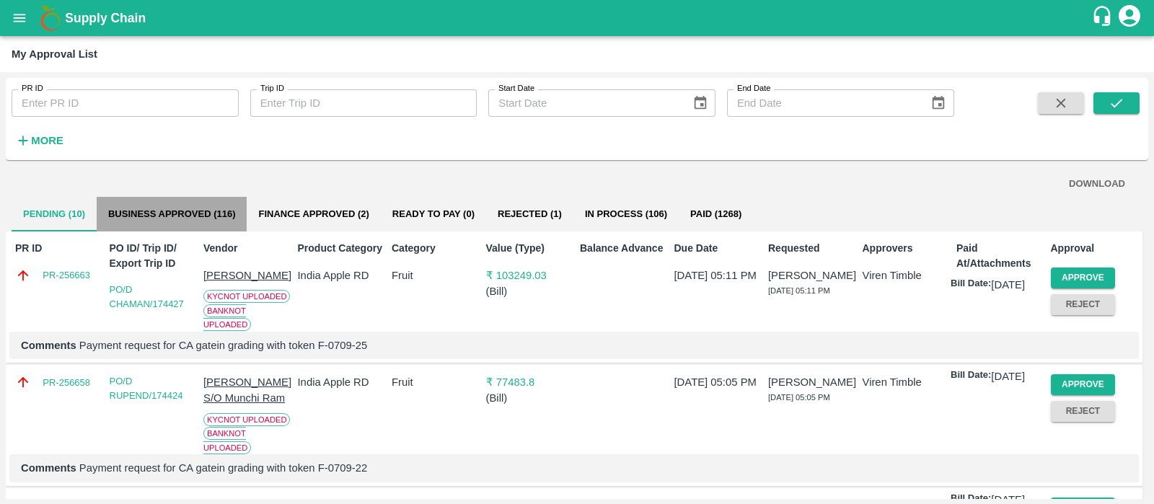
click at [195, 213] on button "Business Approved (116)" at bounding box center [172, 214] width 151 height 35
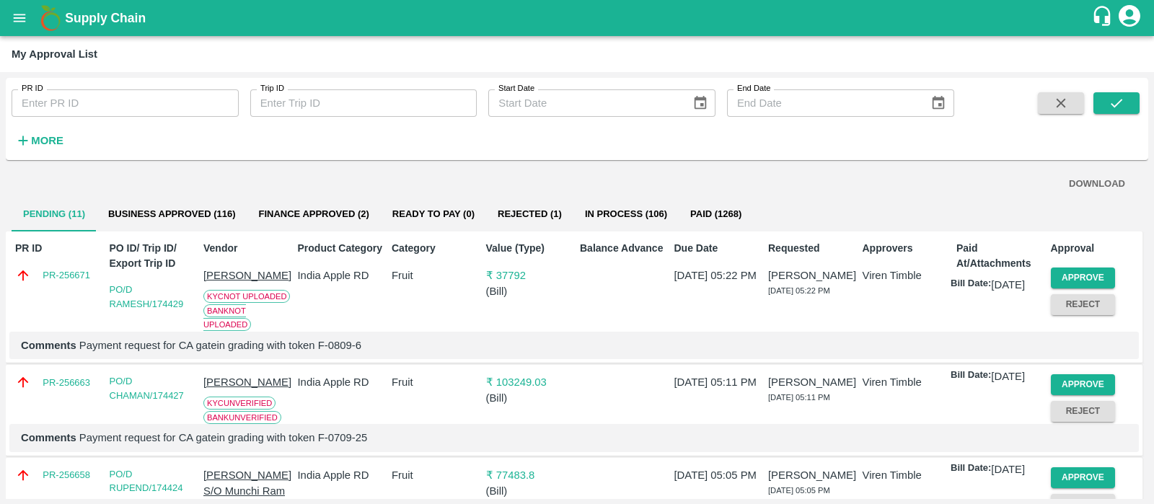
scroll to position [135, 0]
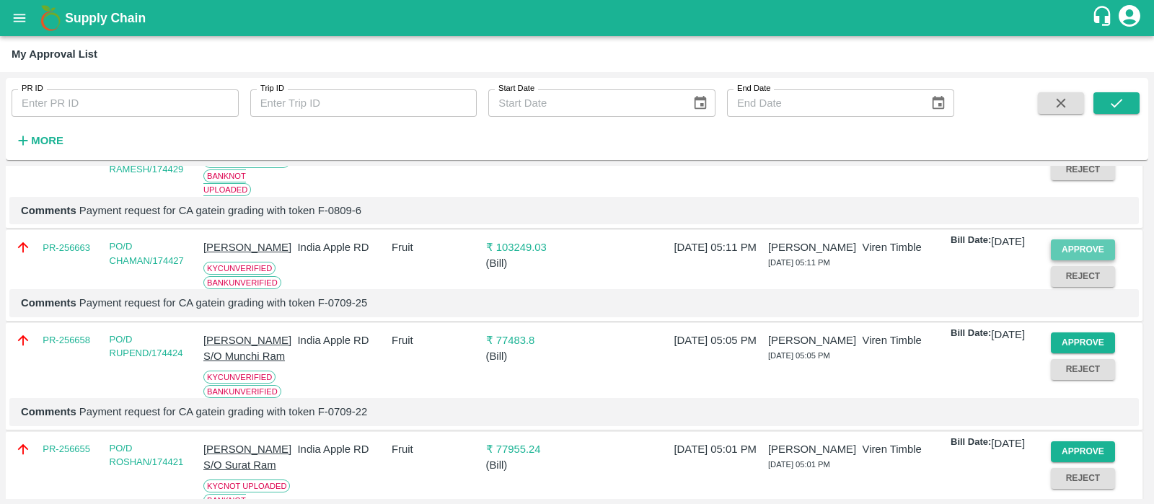
click at [1071, 260] on button "Approve" at bounding box center [1083, 249] width 65 height 21
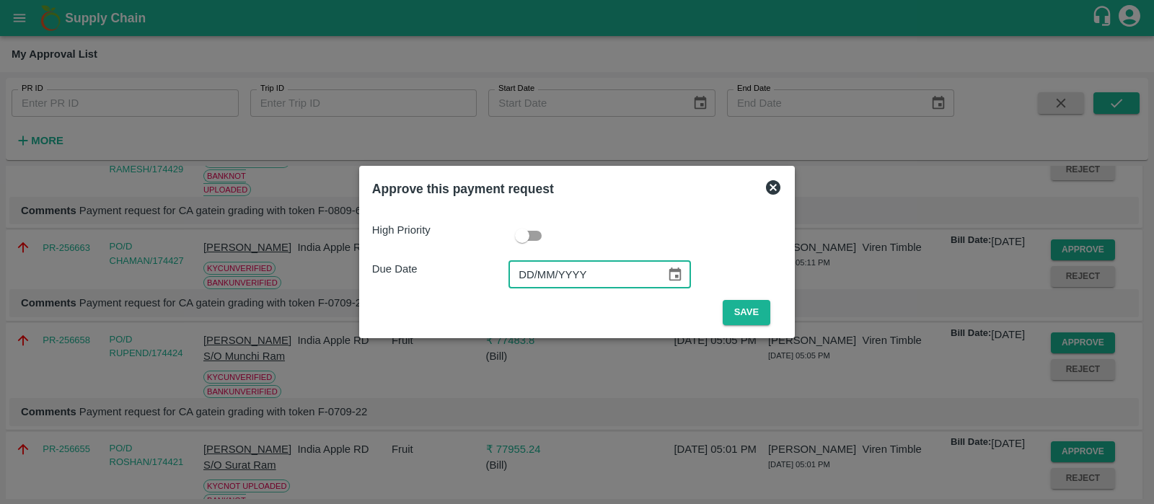
click at [526, 278] on input "DD/MM/YYYY" at bounding box center [581, 274] width 147 height 27
type input "[DATE]"
click at [752, 301] on button "Save" at bounding box center [746, 312] width 48 height 25
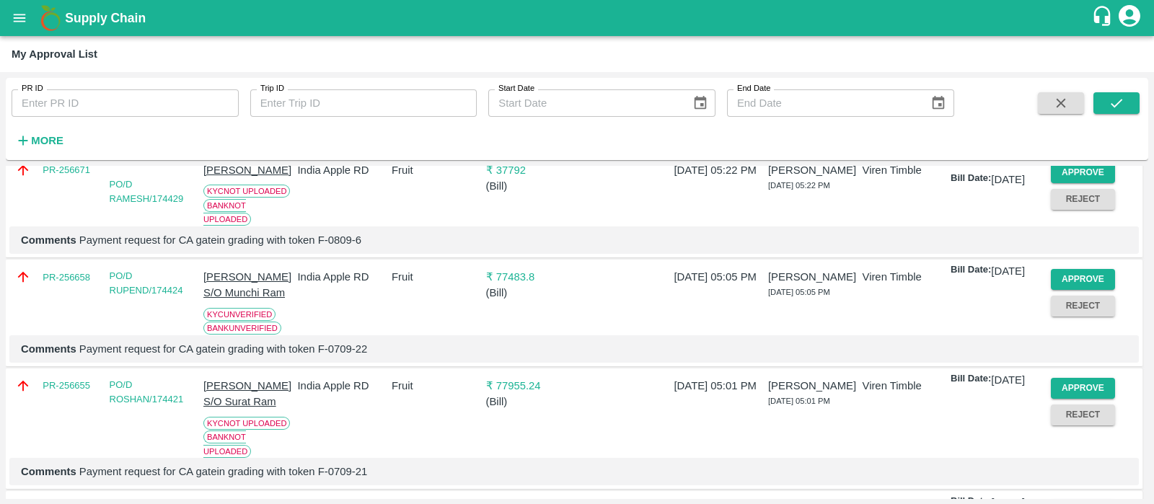
scroll to position [108, 0]
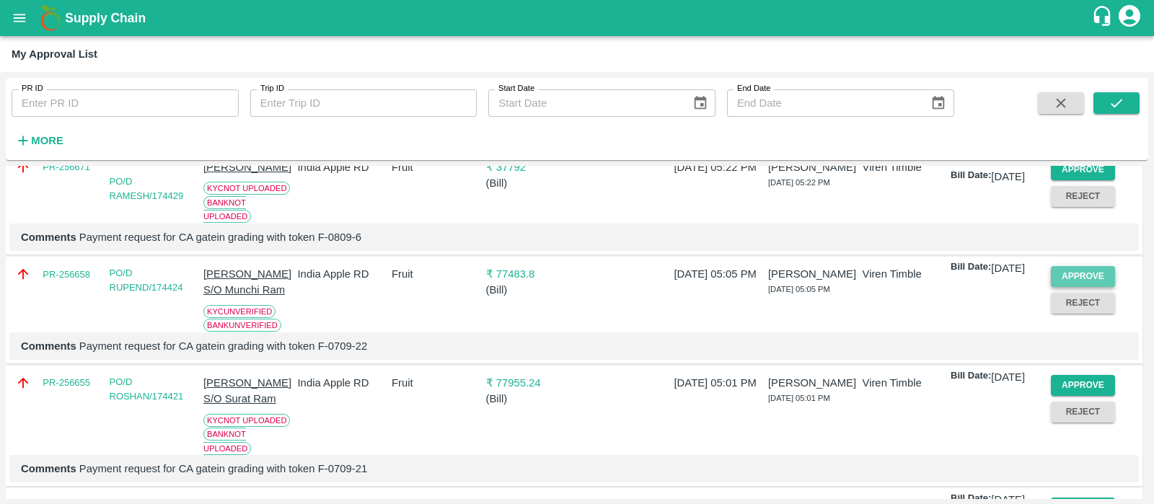
click at [1084, 287] on button "Approve" at bounding box center [1083, 276] width 65 height 21
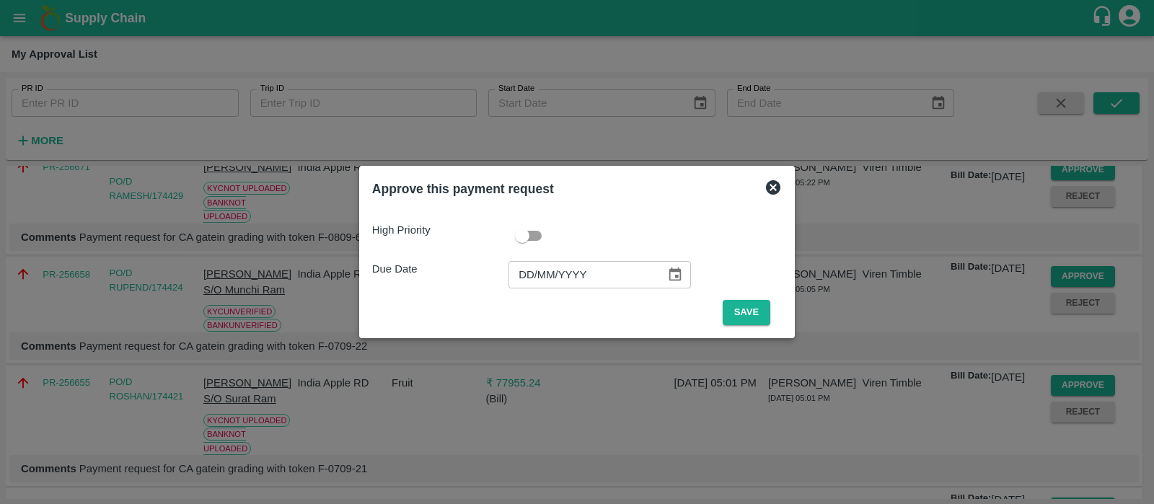
click at [540, 279] on input "DD/MM/YYYY" at bounding box center [581, 274] width 147 height 27
type input "[DATE]"
click at [761, 311] on button "Save" at bounding box center [746, 312] width 48 height 25
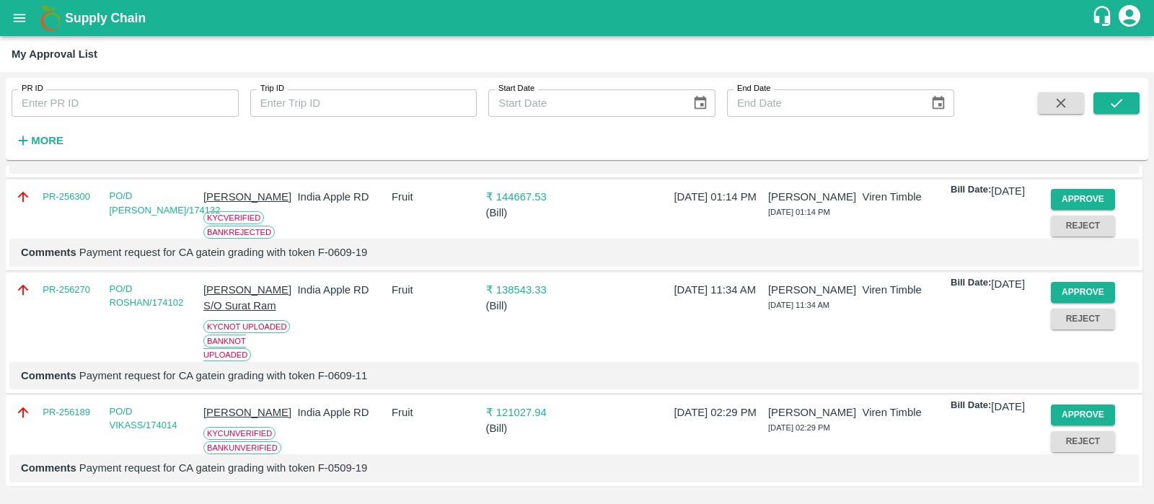
scroll to position [880, 0]
click at [1066, 409] on button "Approve" at bounding box center [1083, 415] width 65 height 21
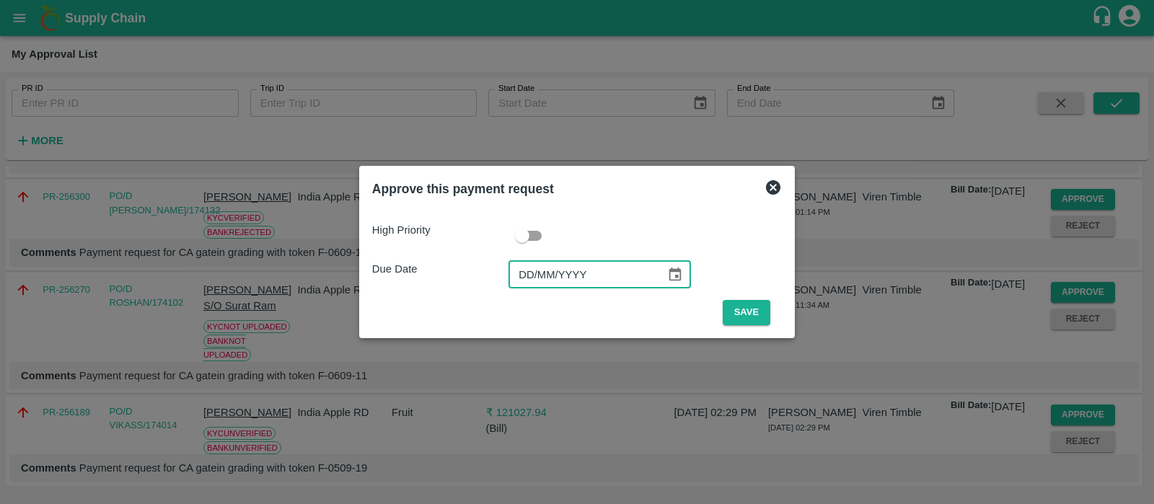
click at [524, 272] on input "DD/MM/YYYY" at bounding box center [581, 274] width 147 height 27
type input "[DATE]"
click at [757, 307] on button "Save" at bounding box center [746, 312] width 48 height 25
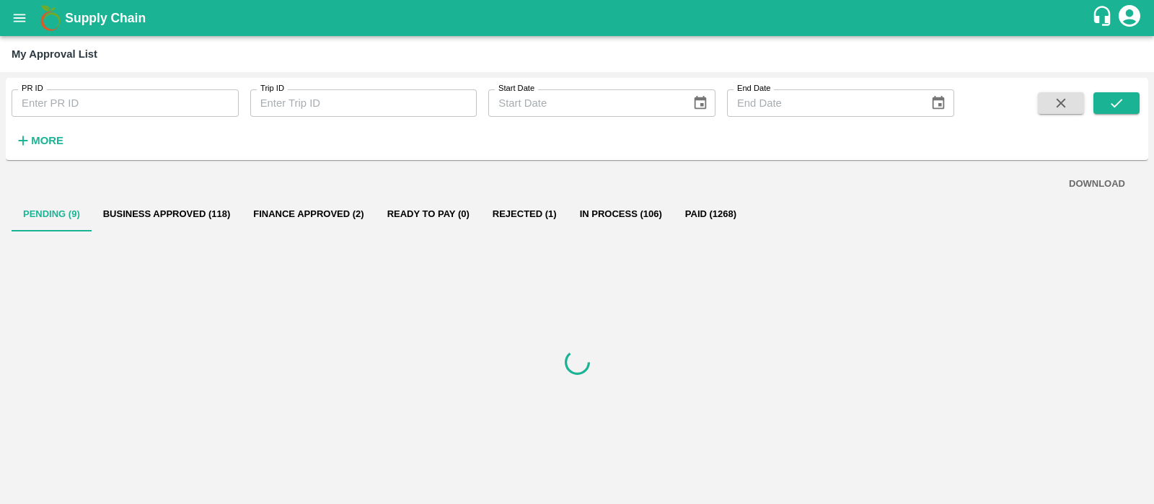
scroll to position [0, 0]
